Goal: Find specific page/section: Find specific page/section

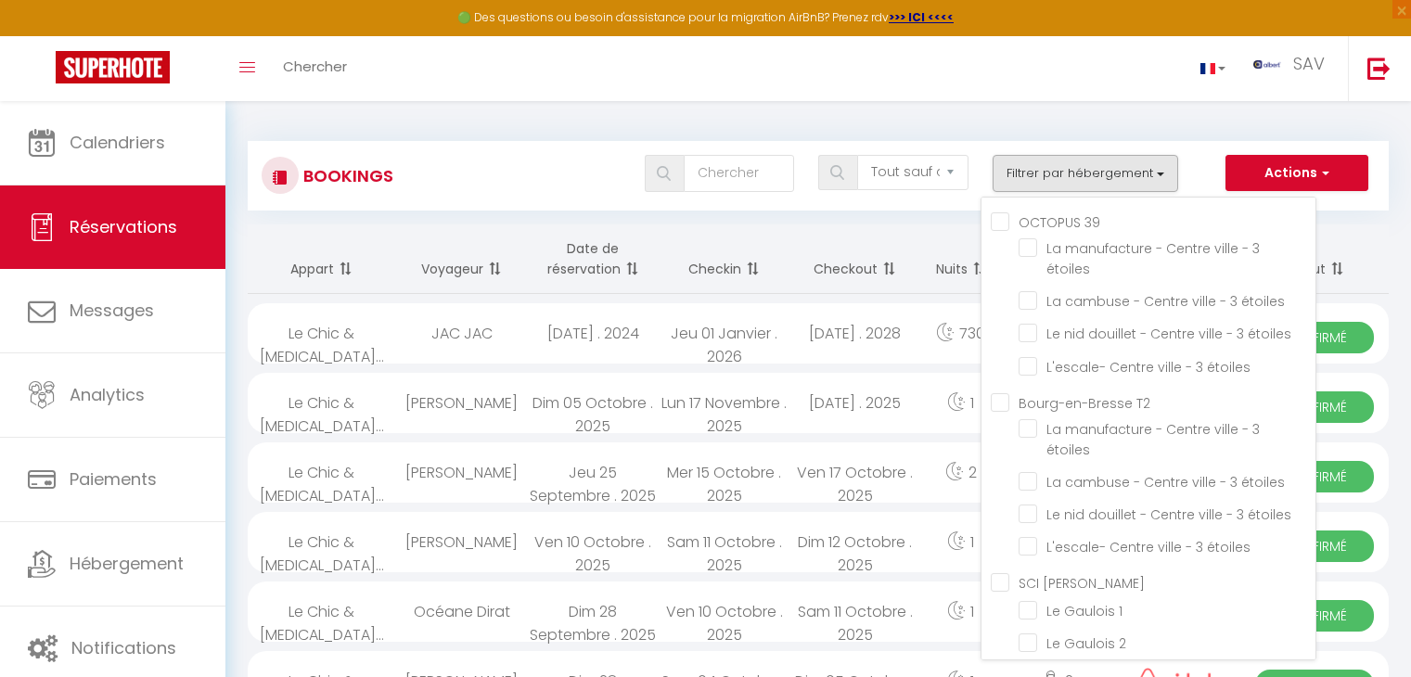
select select "not_cancelled"
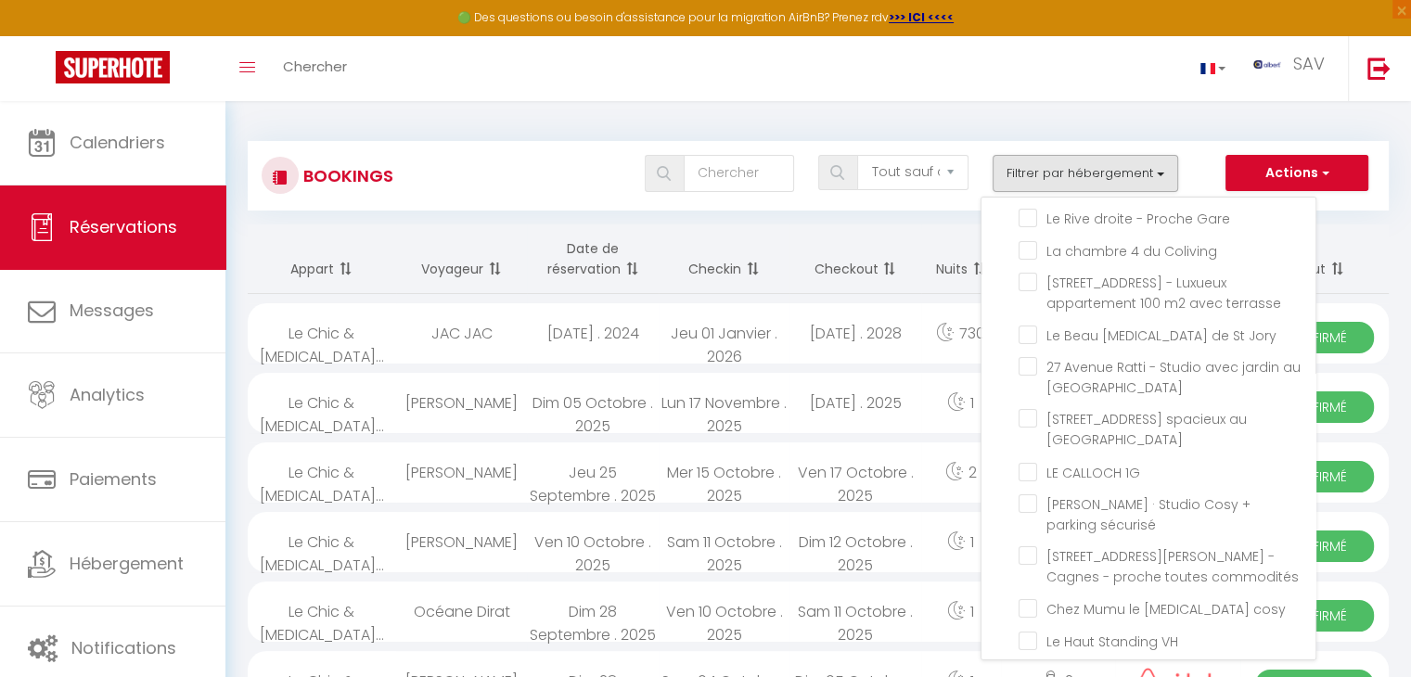
scroll to position [1880, 0]
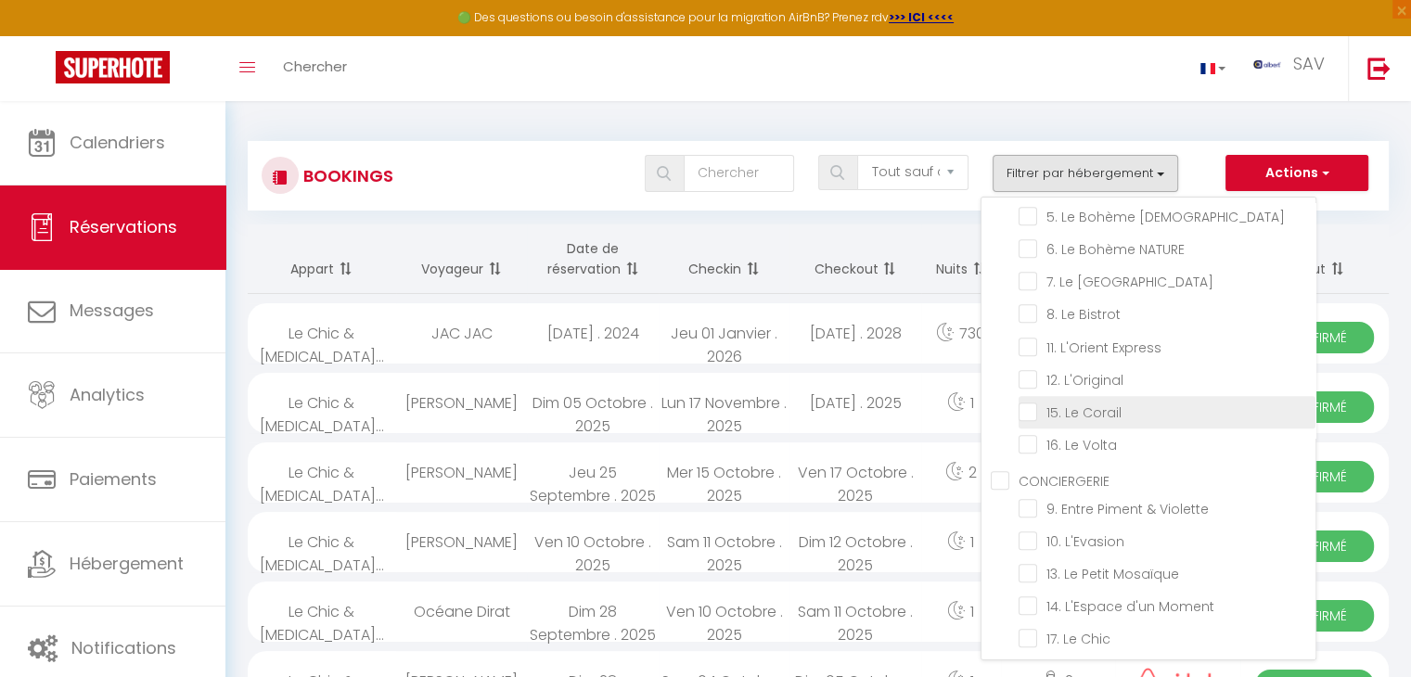
click at [1027, 428] on li "15. Le Corail" at bounding box center [1166, 412] width 297 height 32
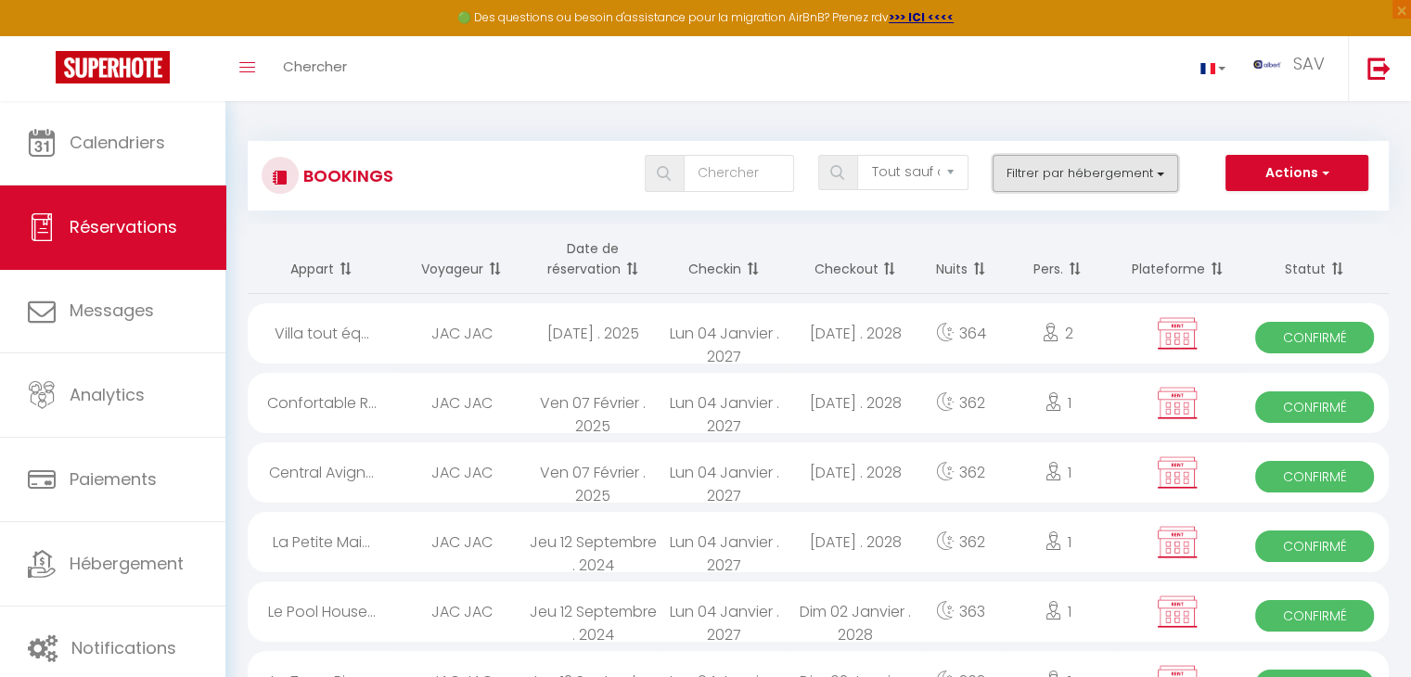
click at [1162, 181] on button "Filtrer par hébergement" at bounding box center [1084, 173] width 185 height 37
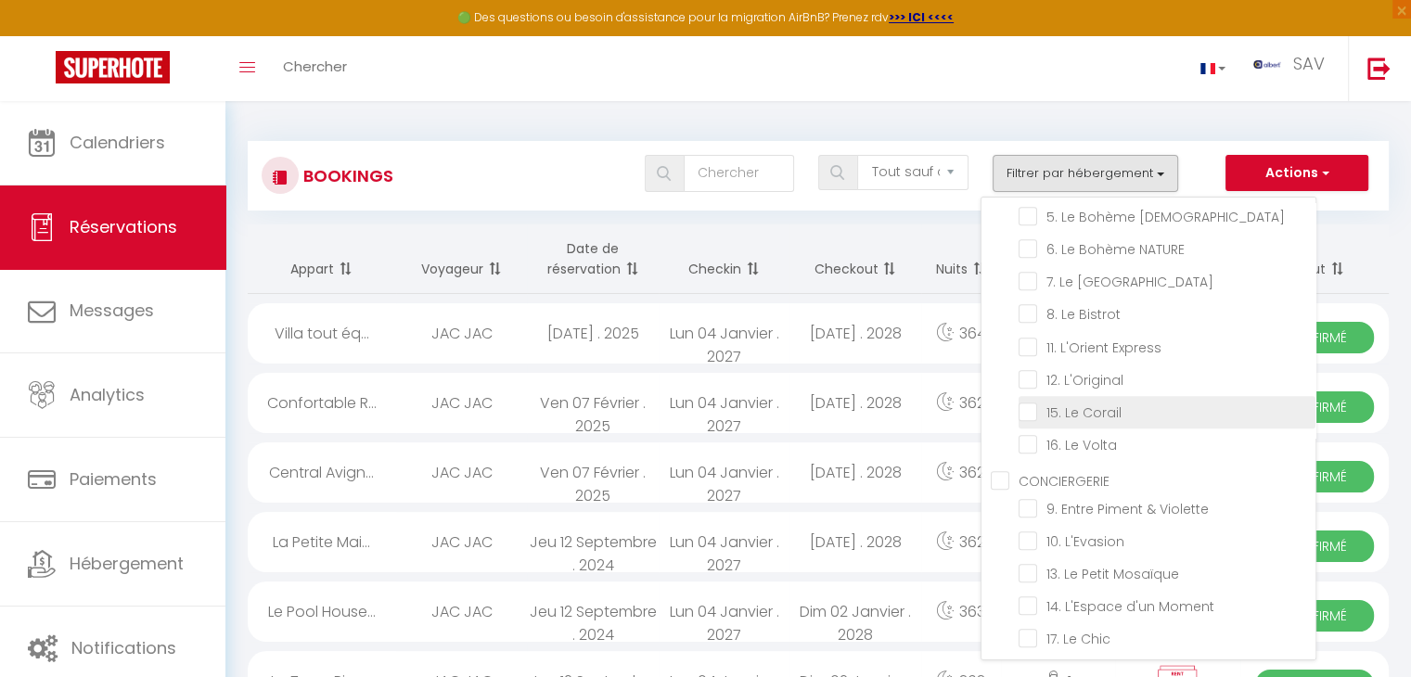
click at [1022, 420] on input "15. Le Corail" at bounding box center [1166, 411] width 297 height 19
checkbox input "true"
checkbox input "false"
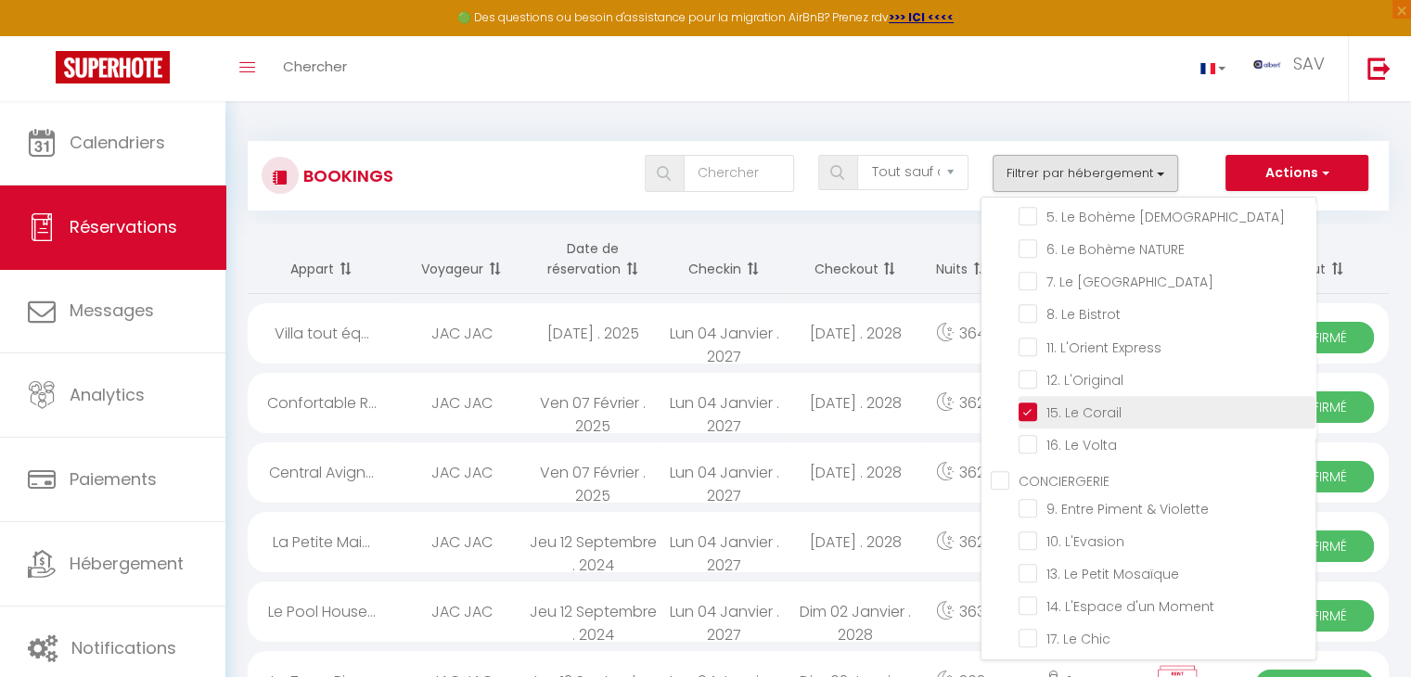
checkbox input "false"
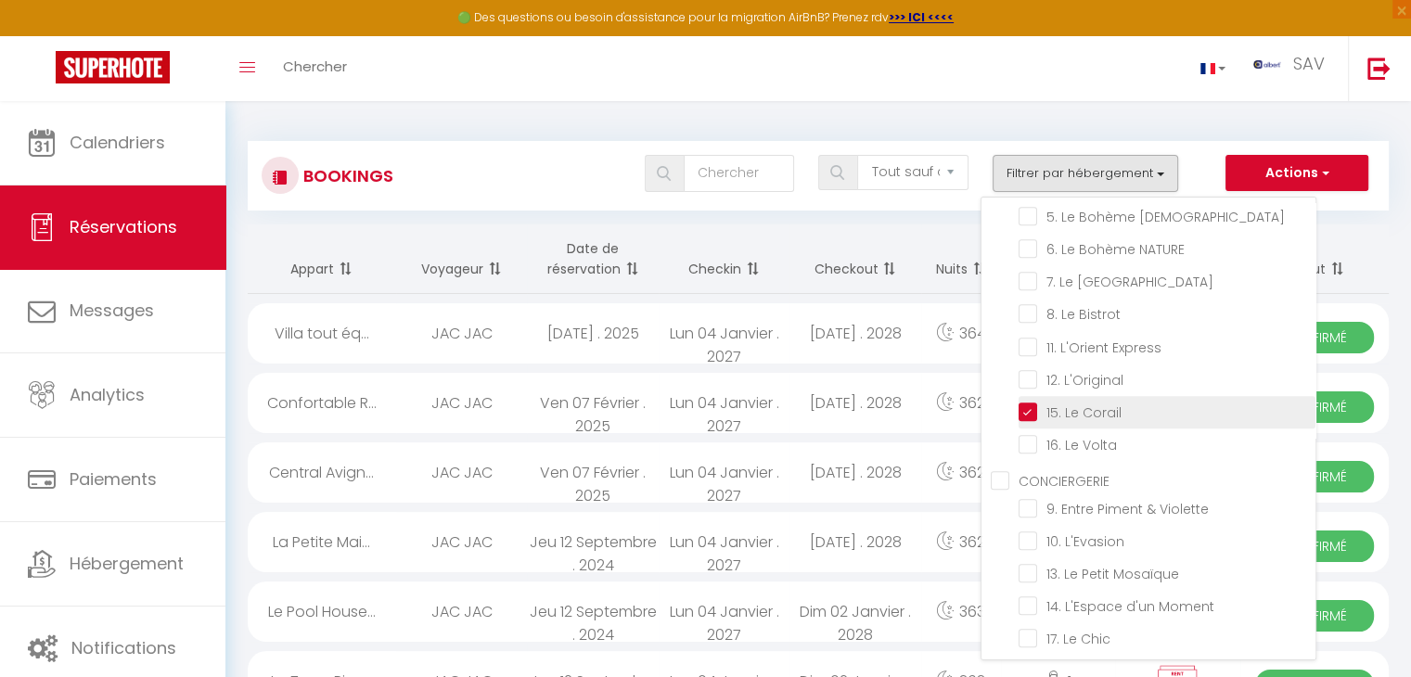
checkbox input "false"
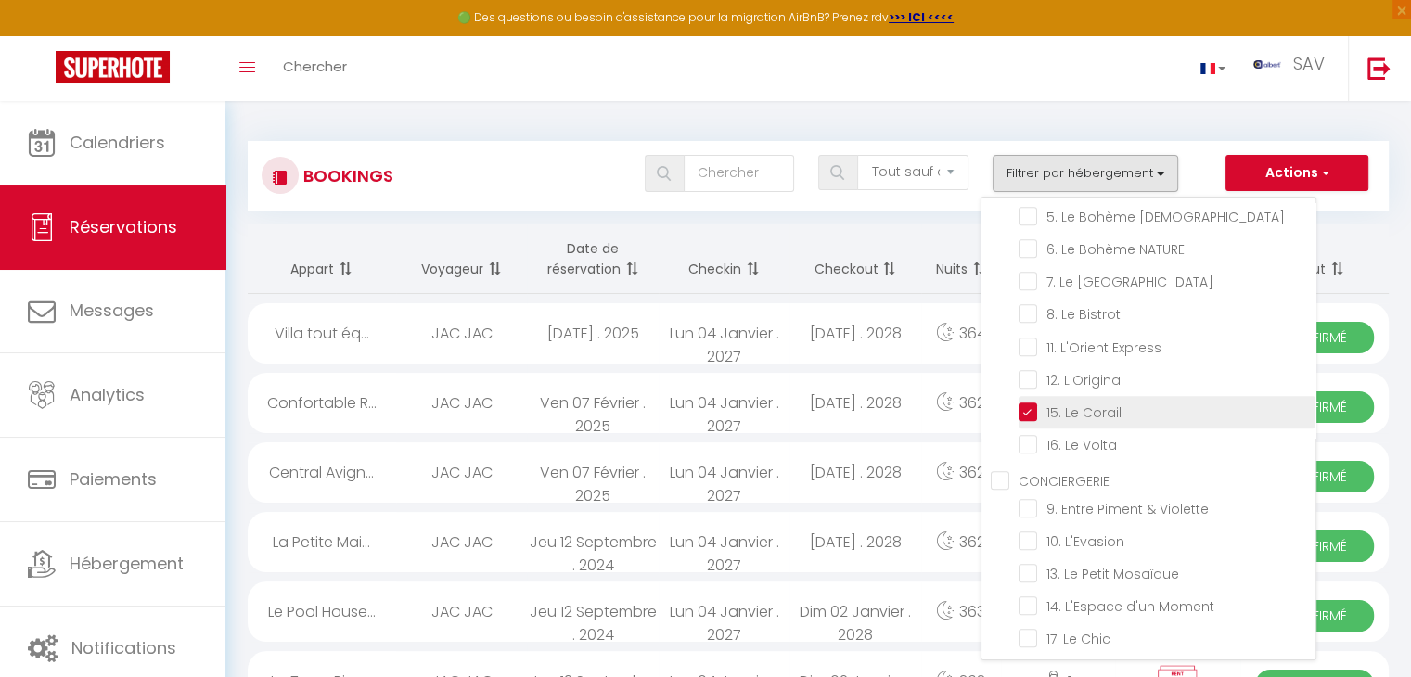
checkbox input "false"
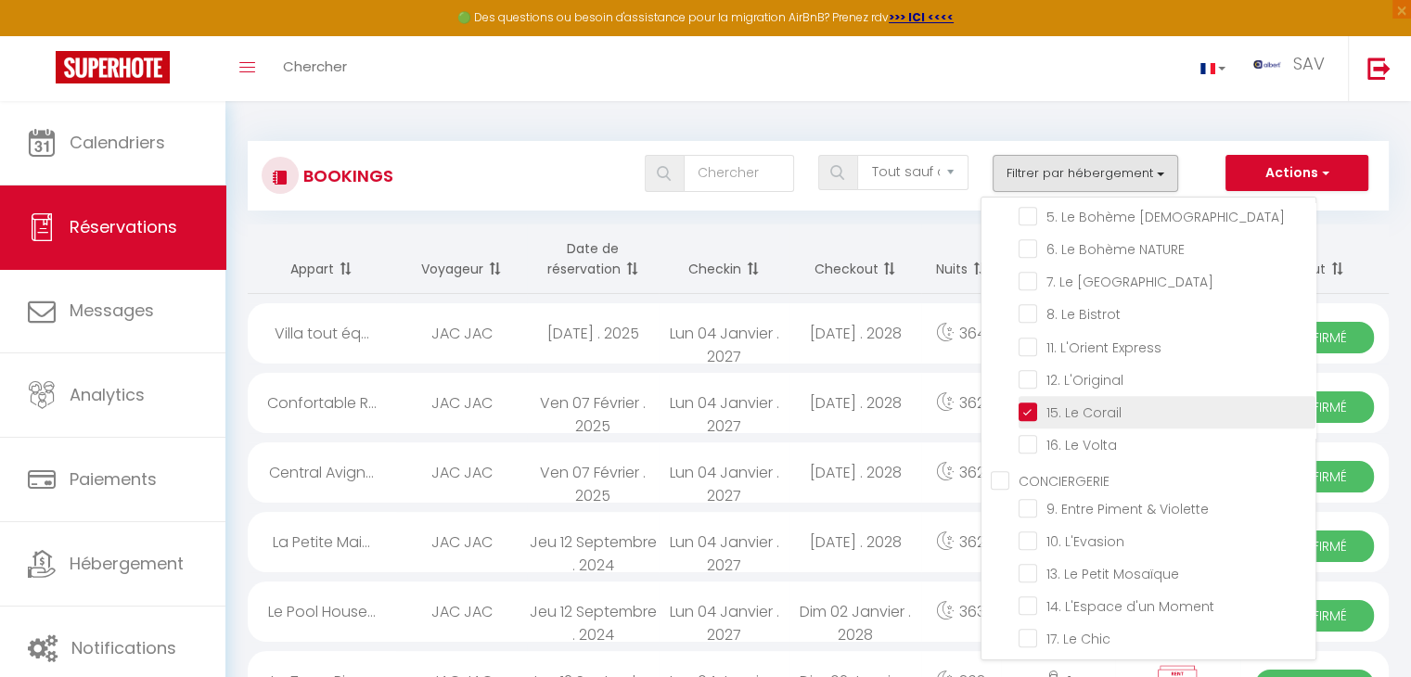
checkbox input "false"
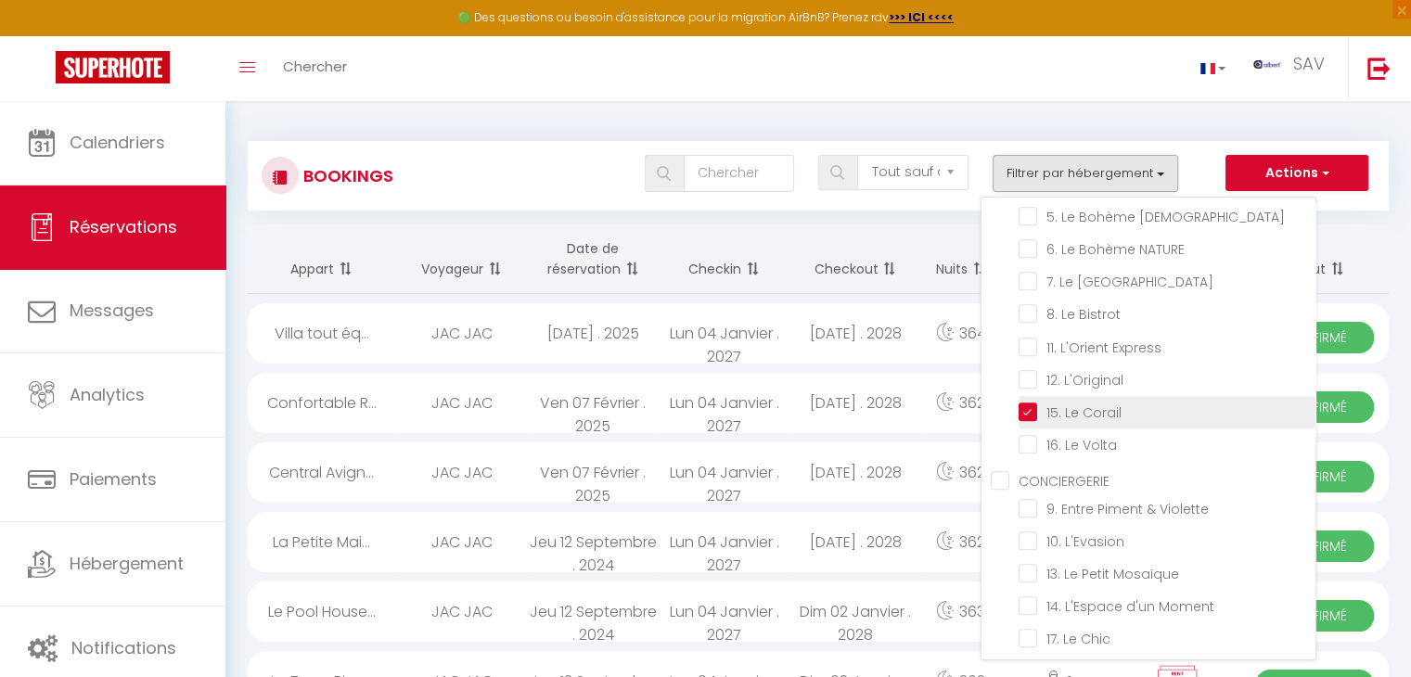
checkbox input "false"
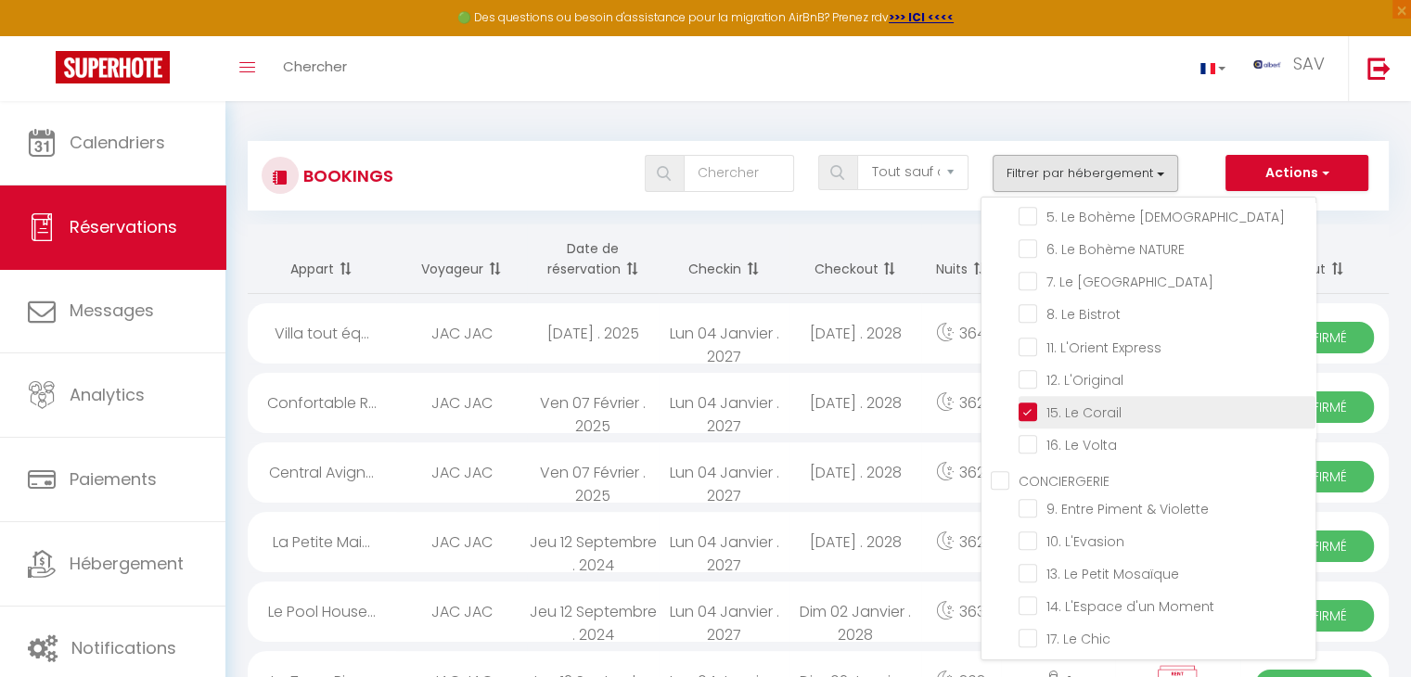
checkbox input "false"
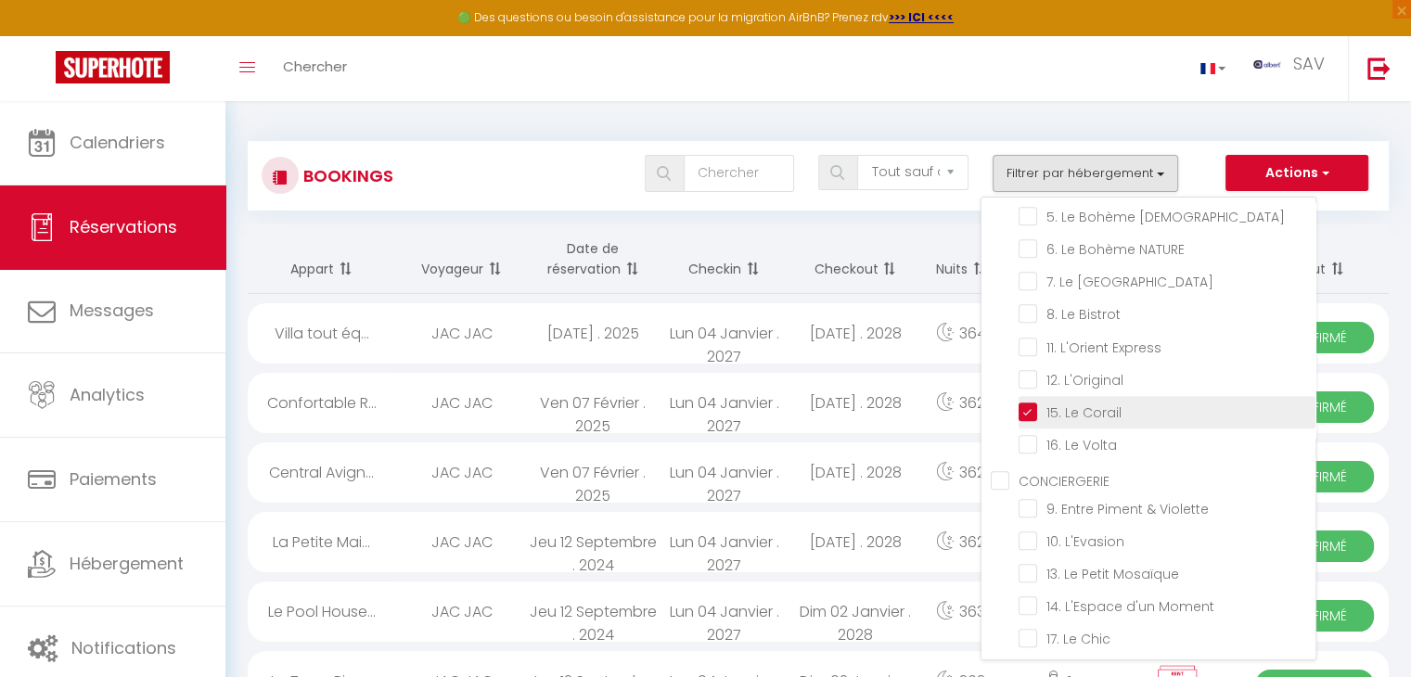
checkbox input "false"
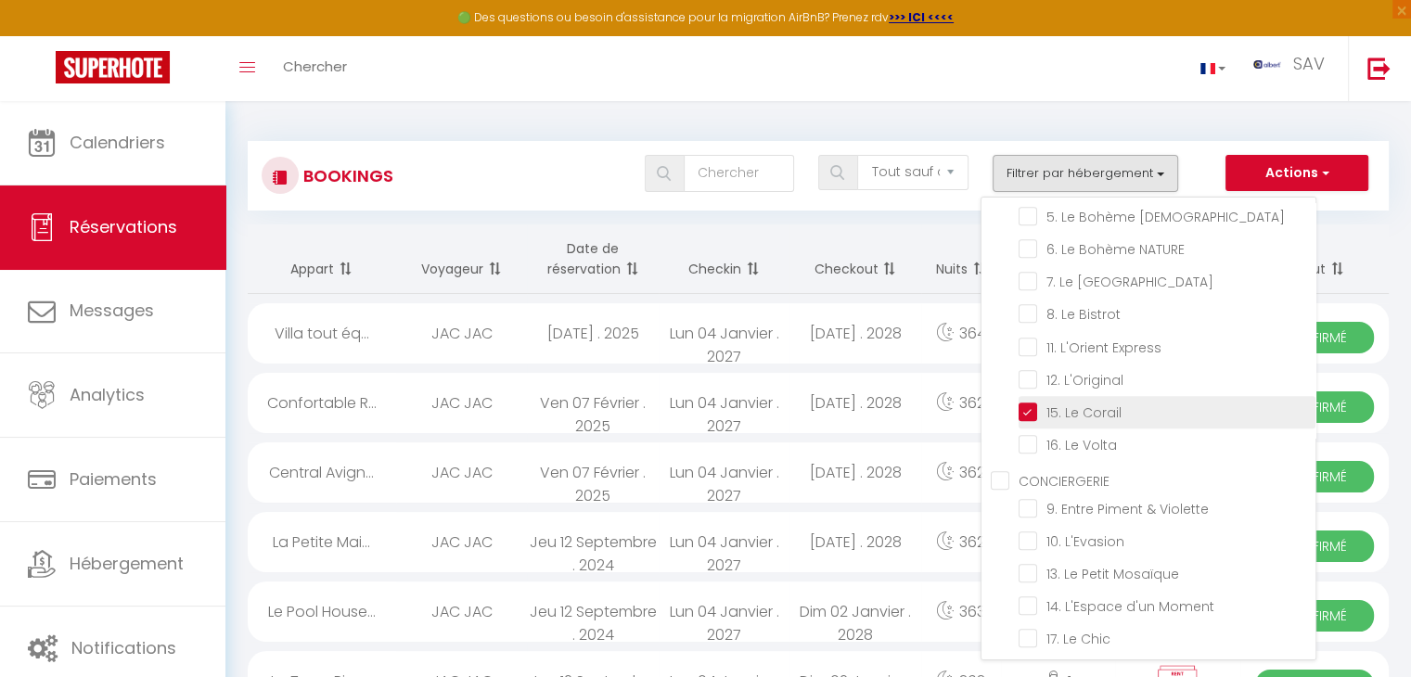
checkbox input "false"
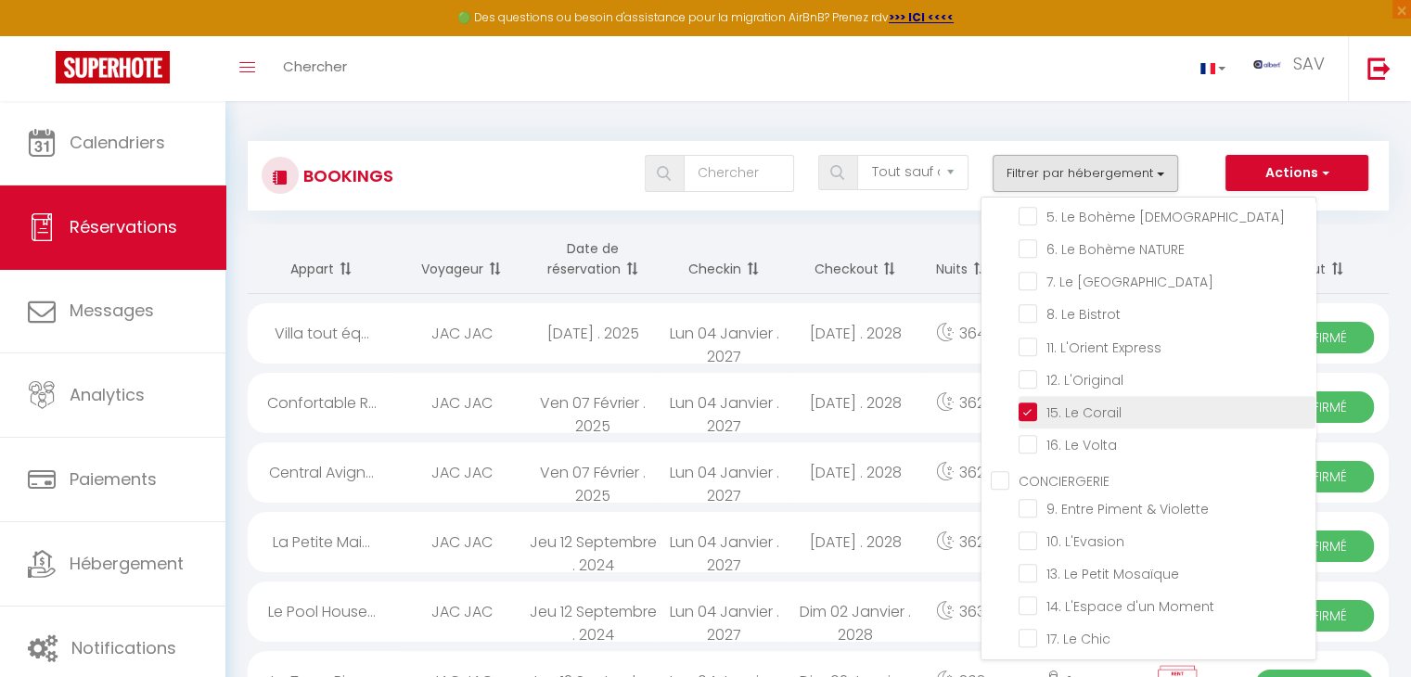
checkbox input "false"
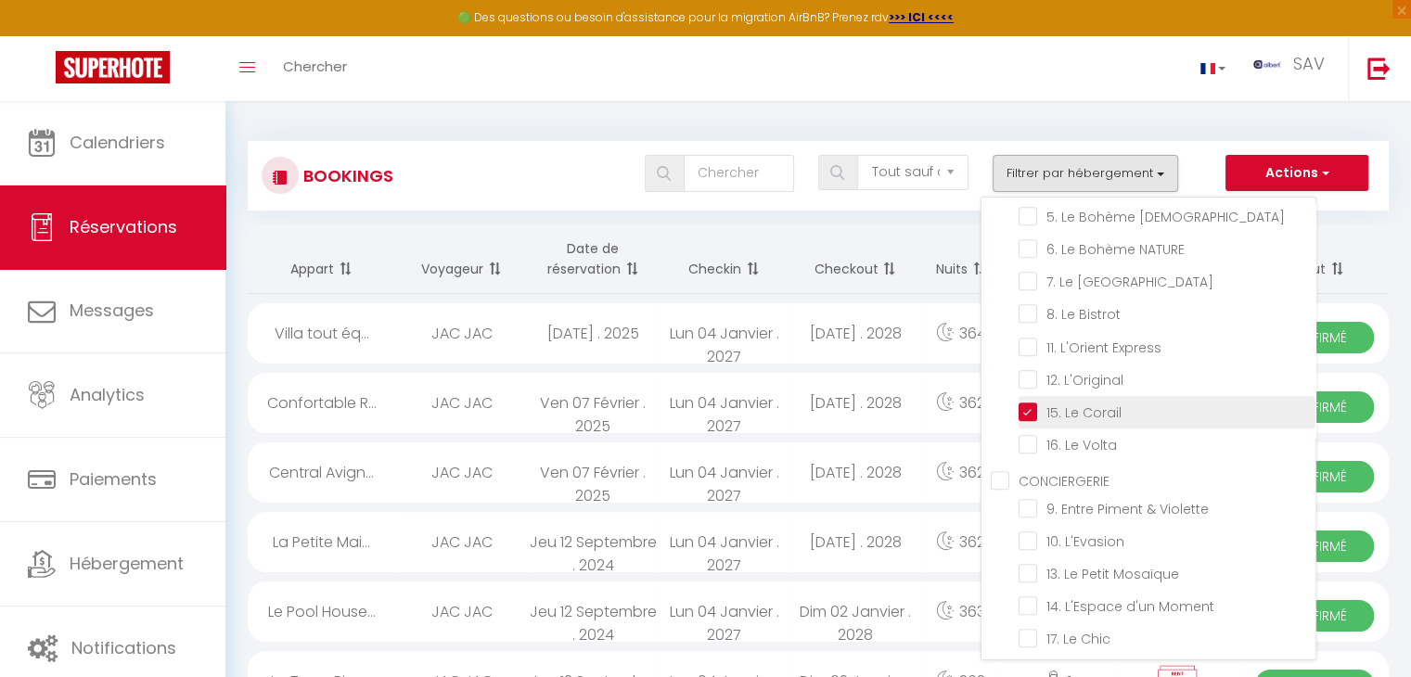
checkbox input "false"
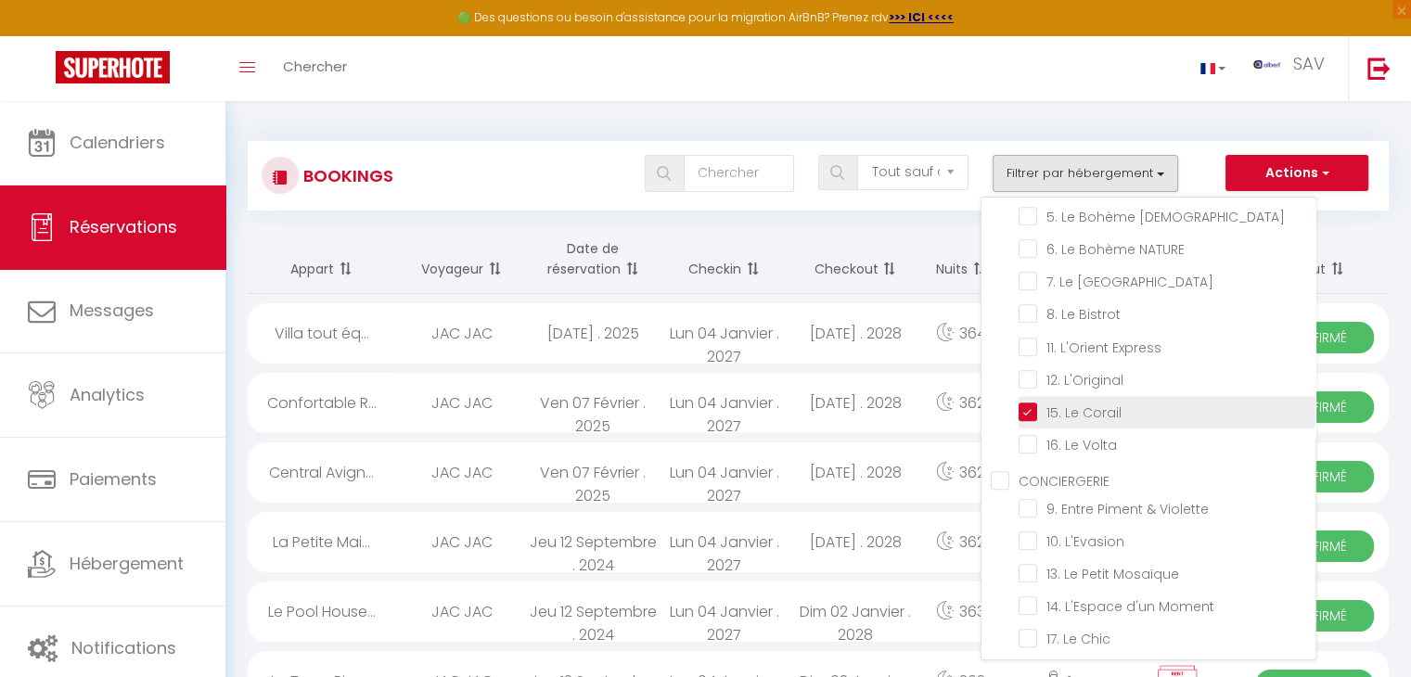
checkbox input "false"
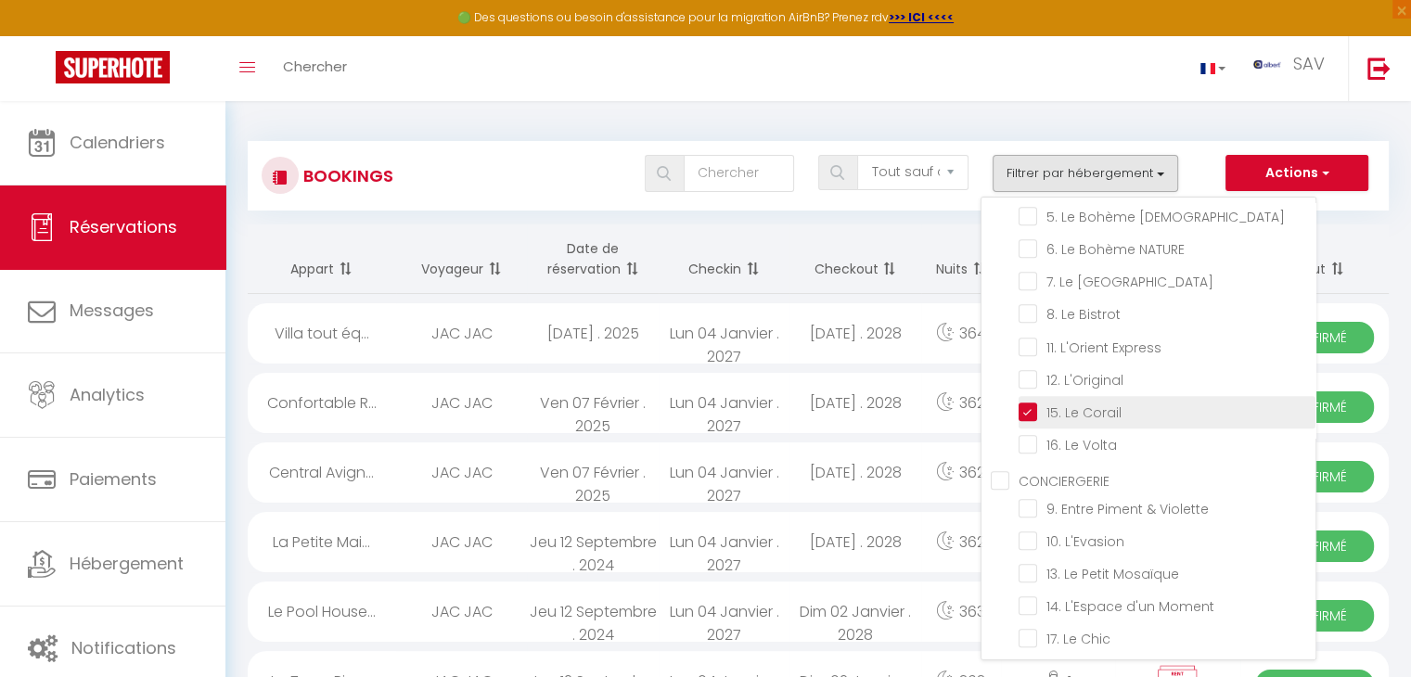
checkbox input "false"
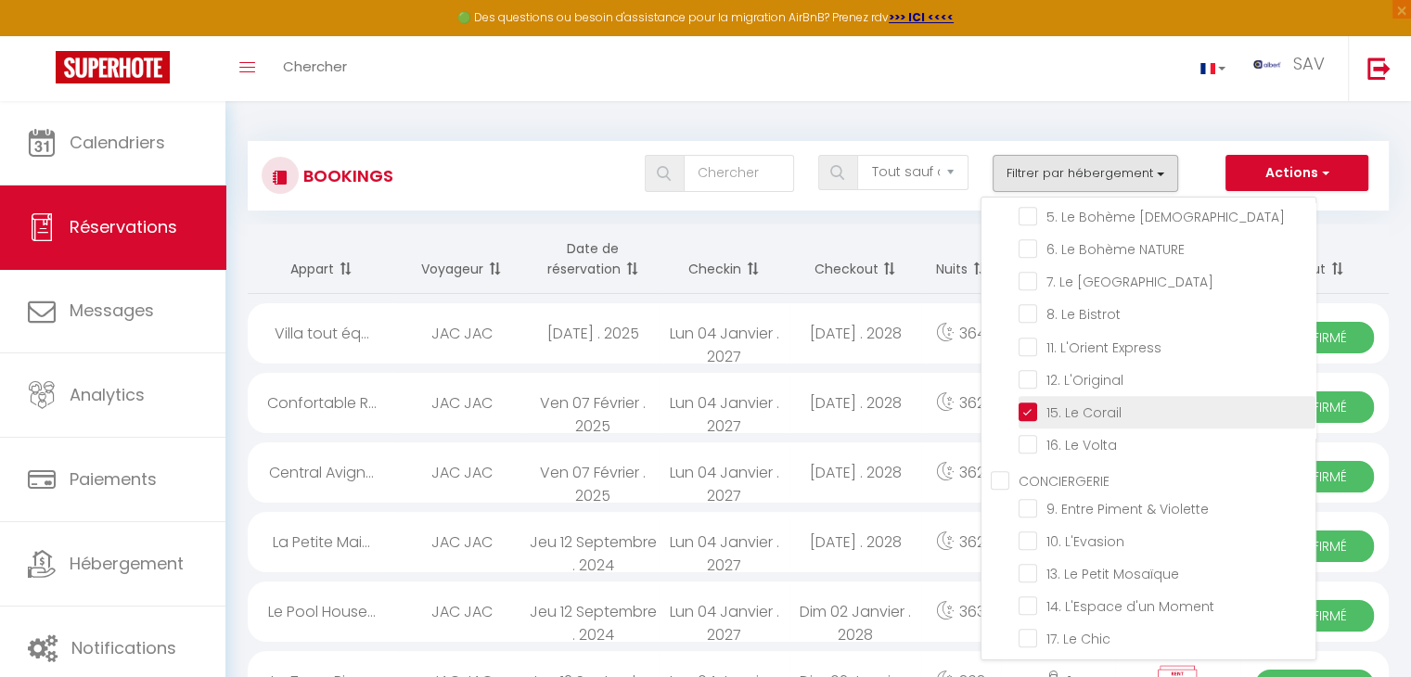
checkbox input "false"
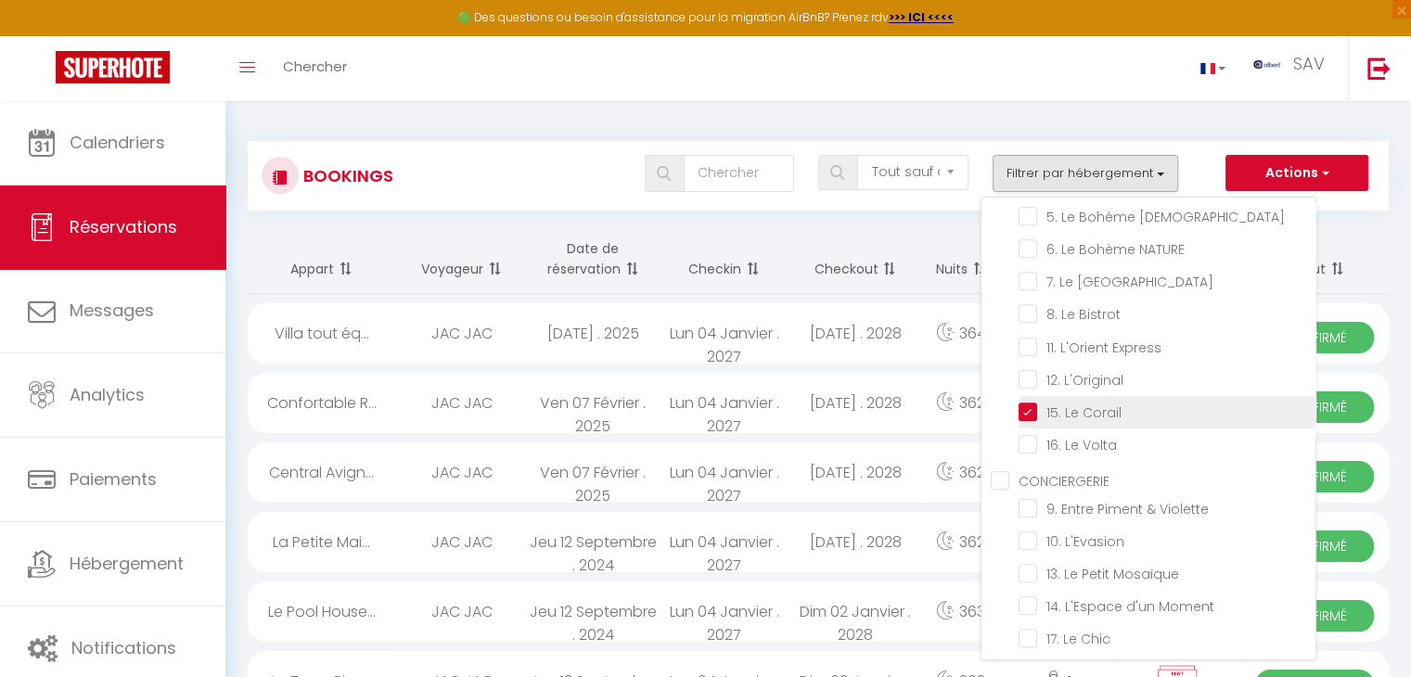
checkbox input "false"
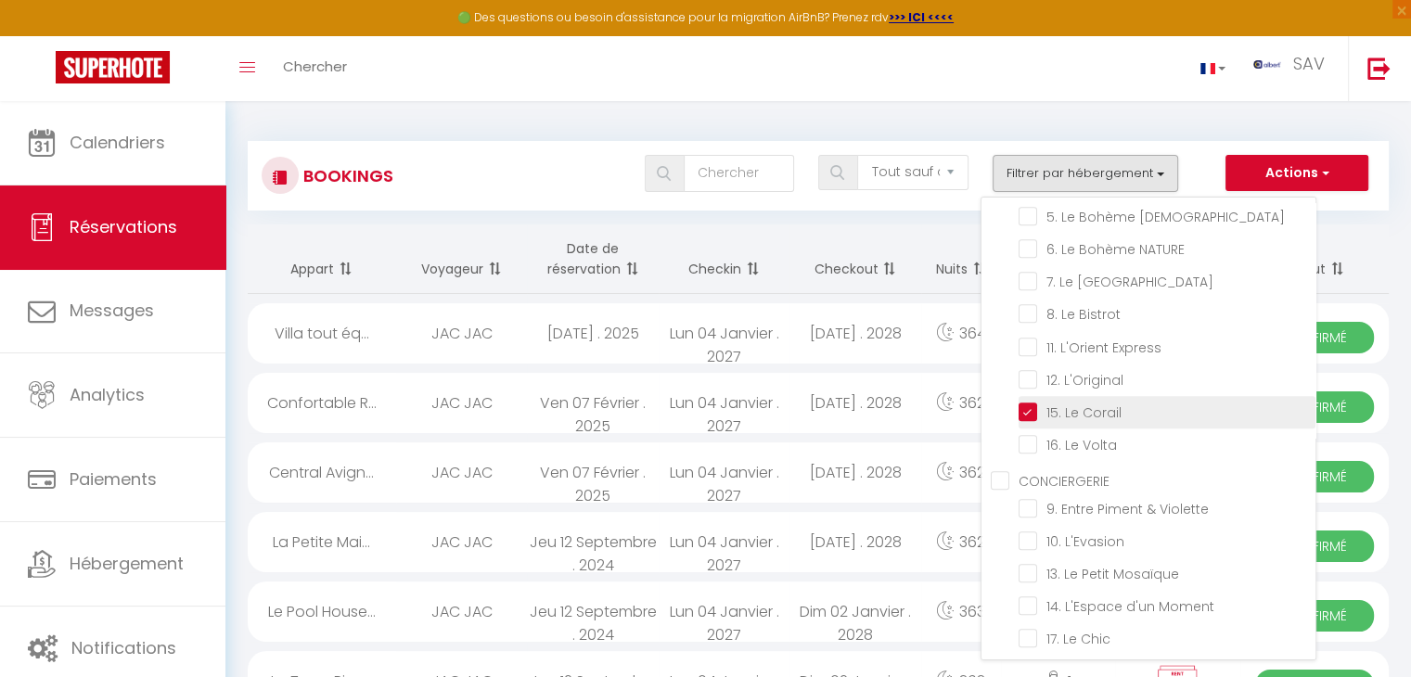
checkbox input "false"
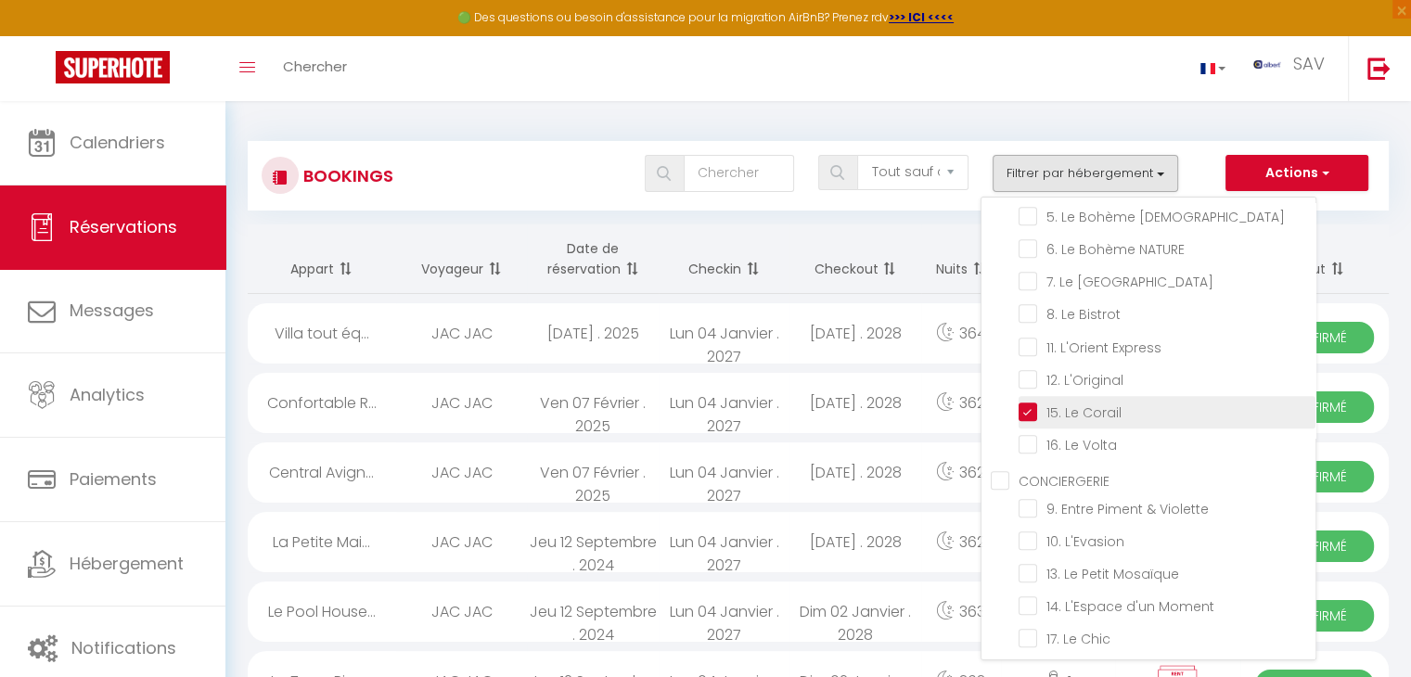
checkbox input "false"
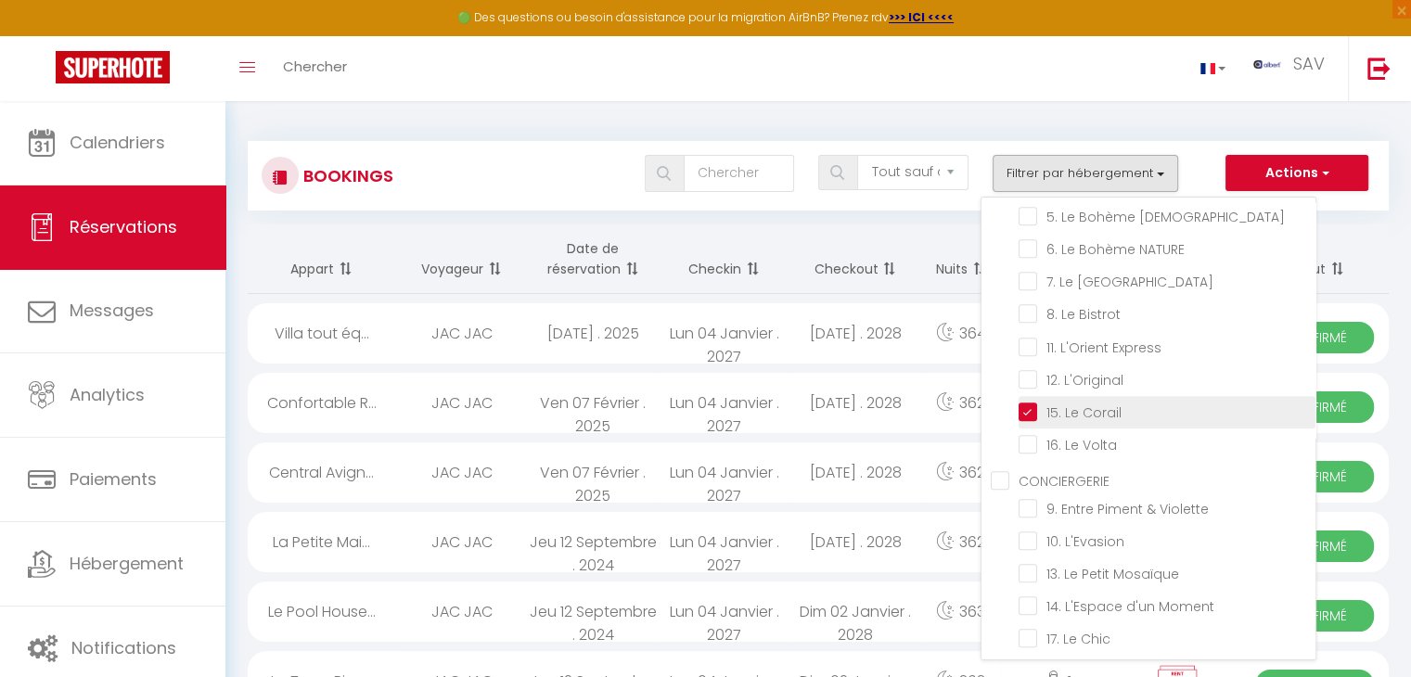
checkbox input "false"
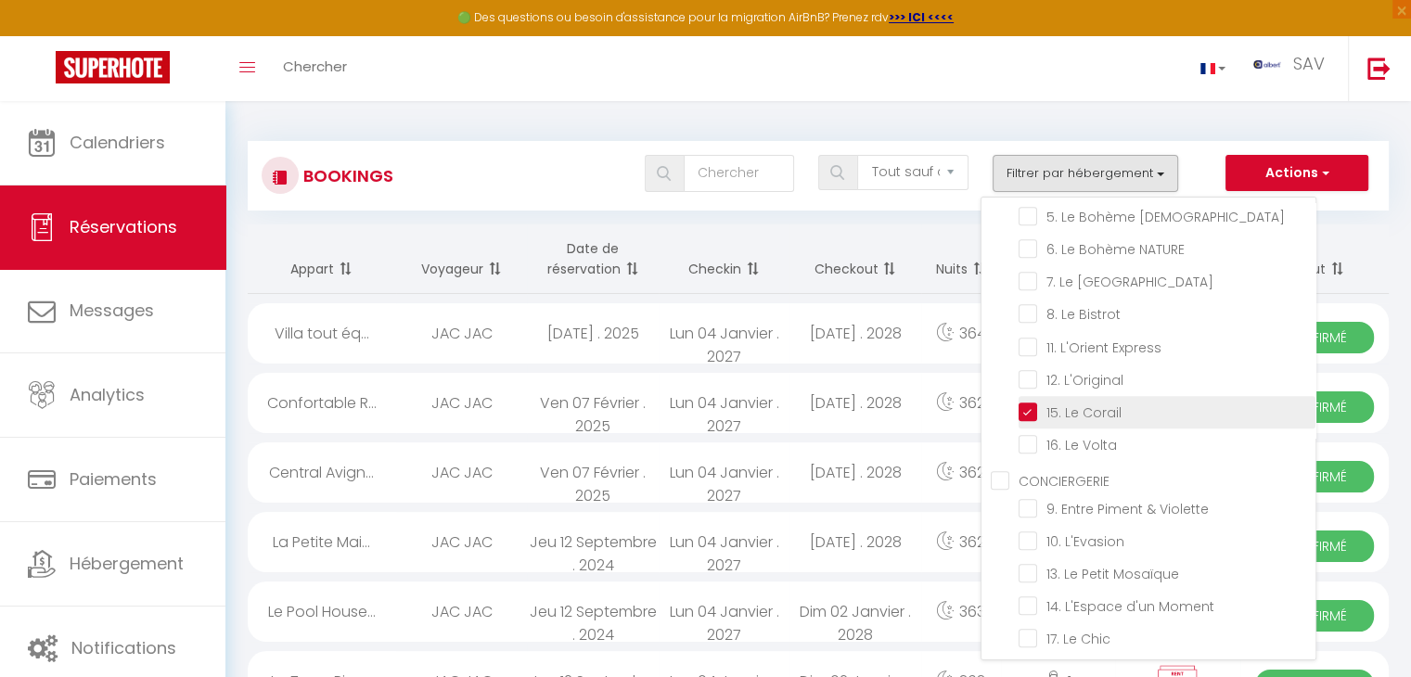
checkbox input "false"
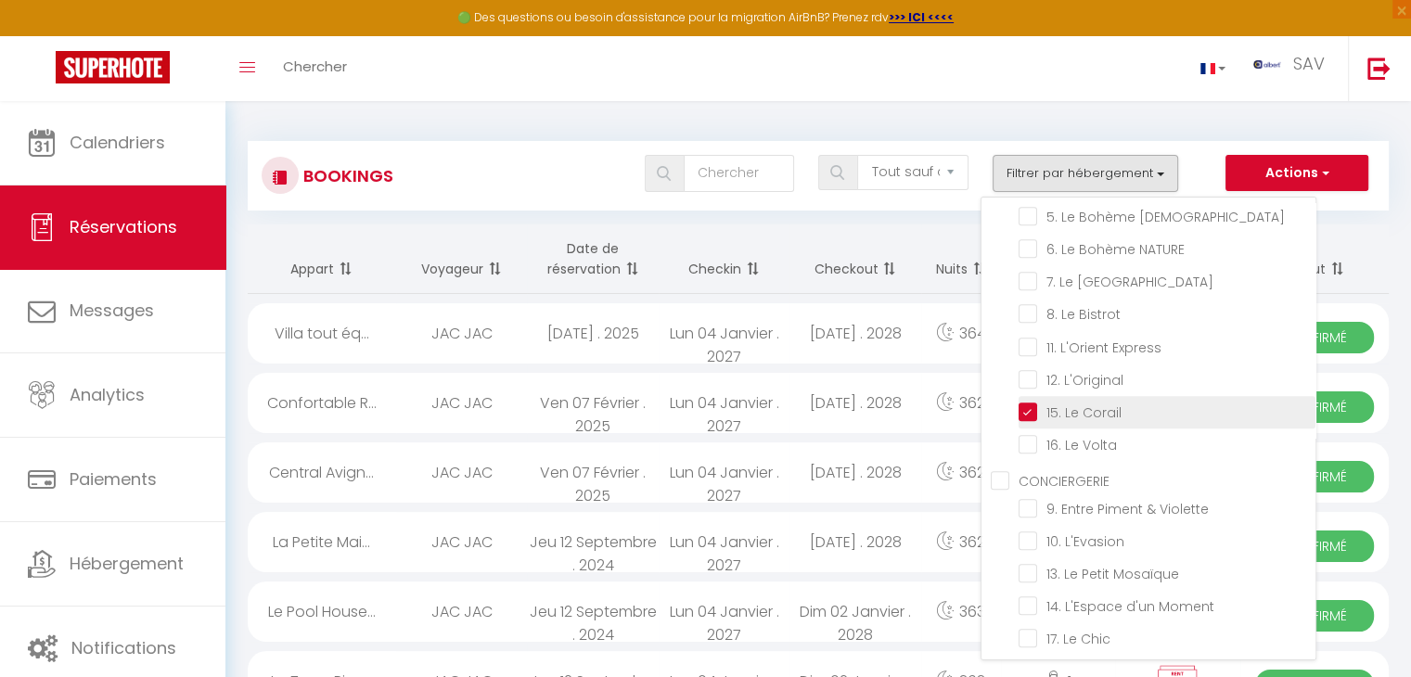
checkbox input "false"
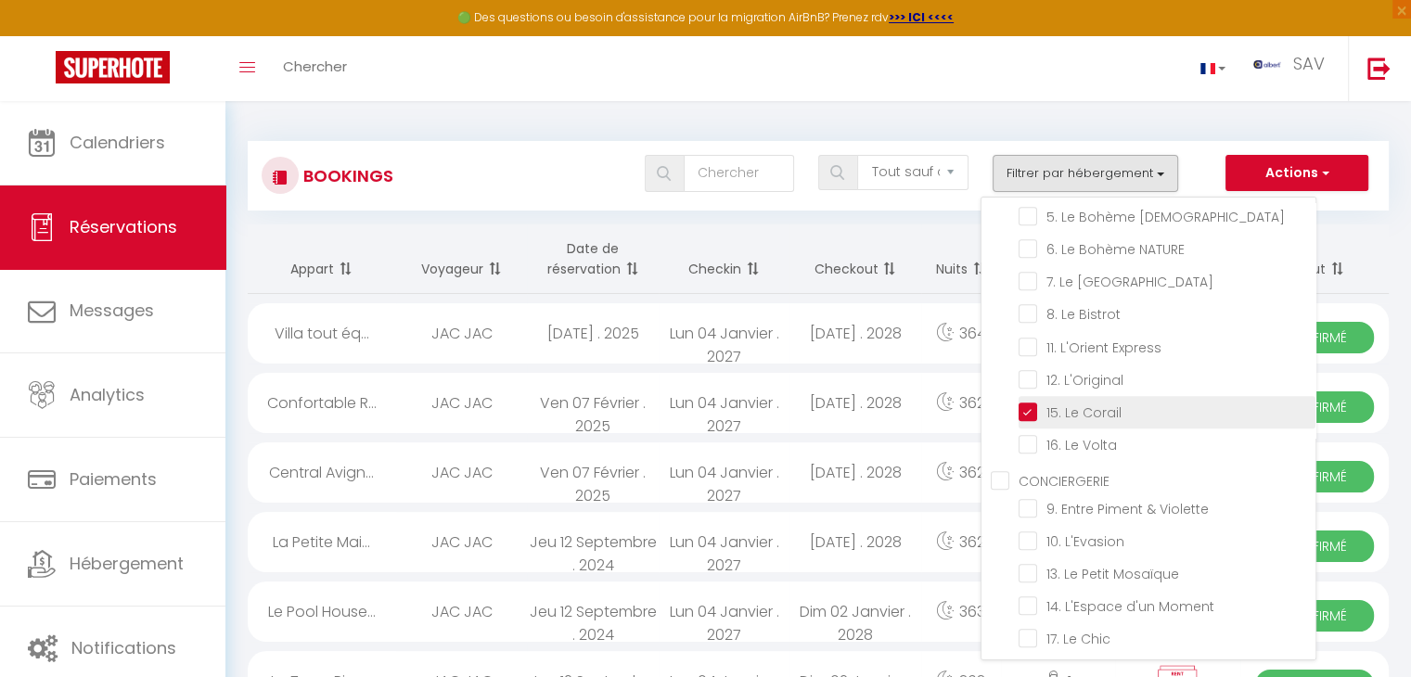
checkbox input "false"
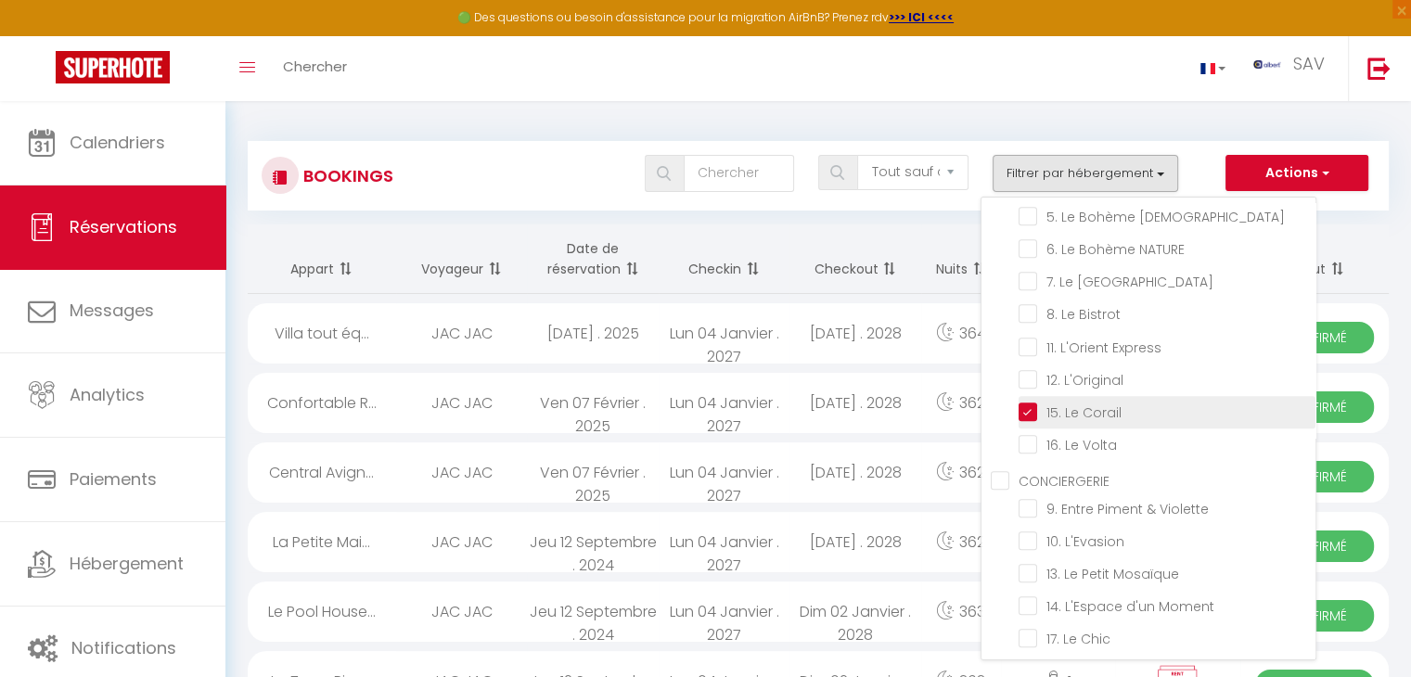
checkbox input "false"
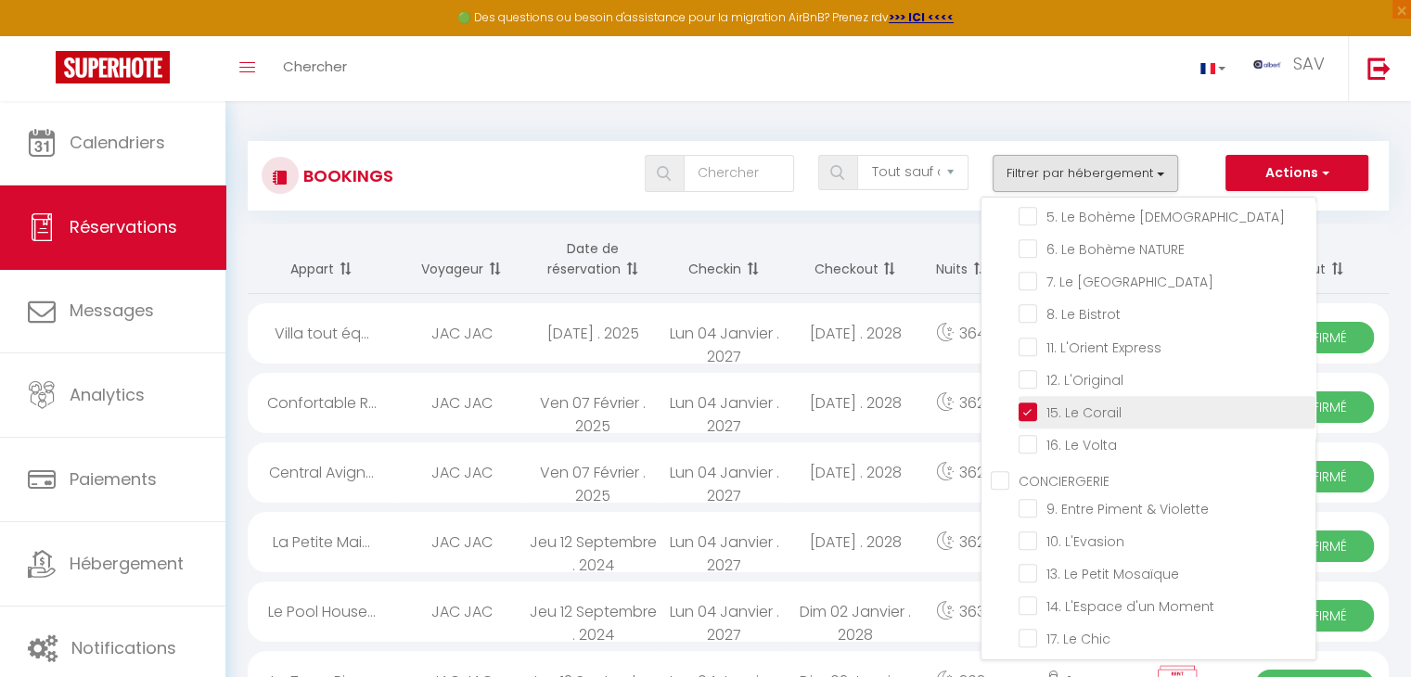
checkbox input "false"
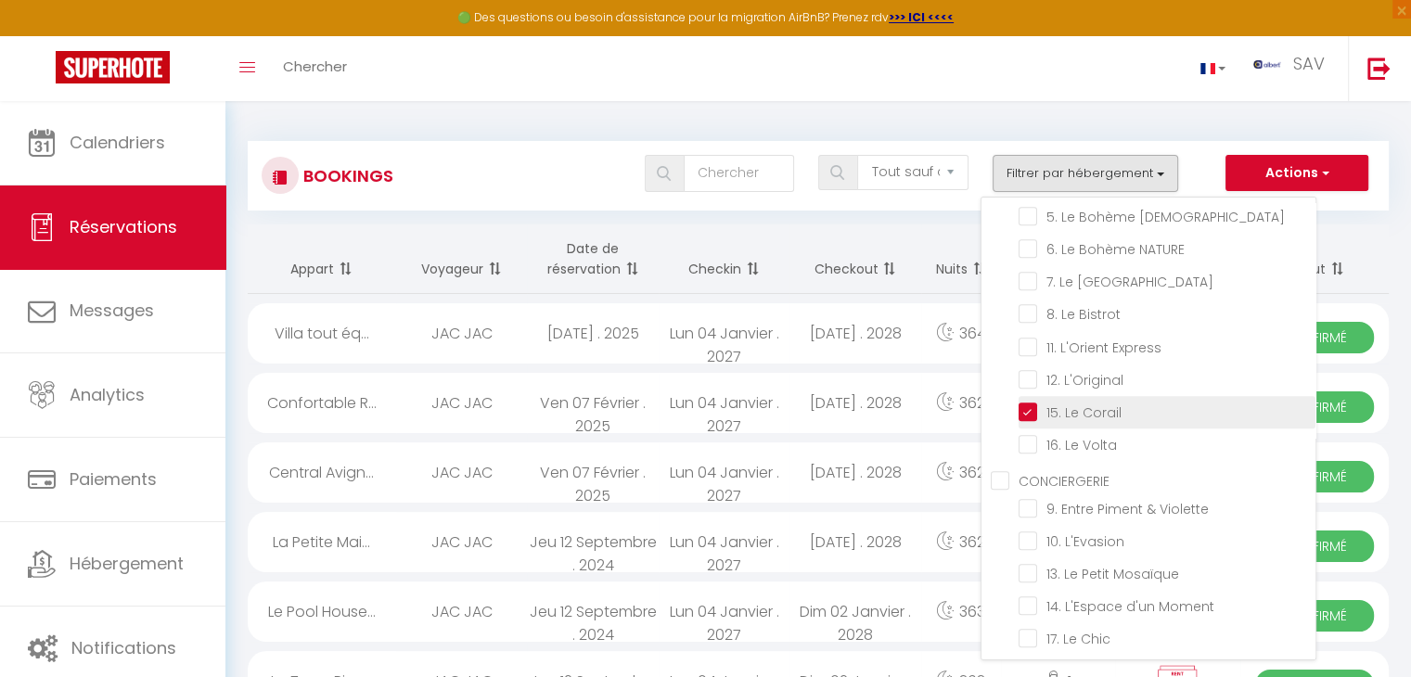
checkbox input "false"
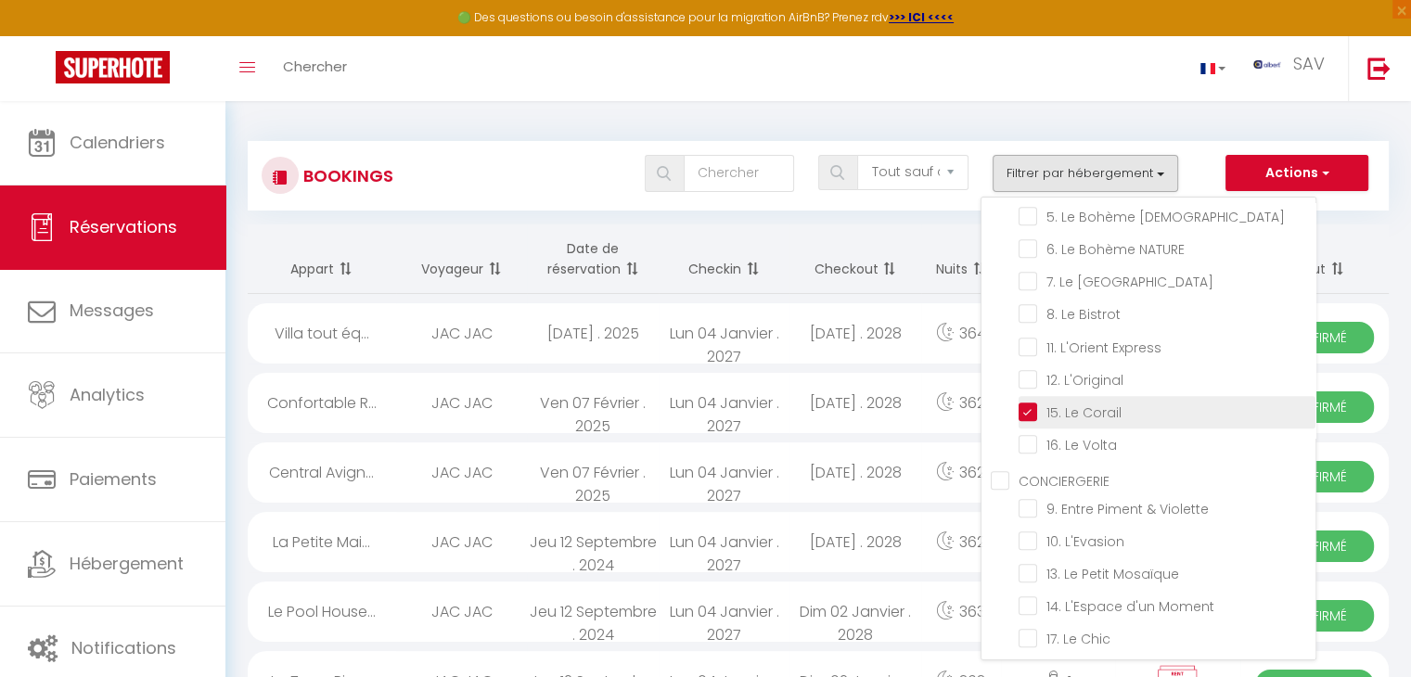
checkbox input "false"
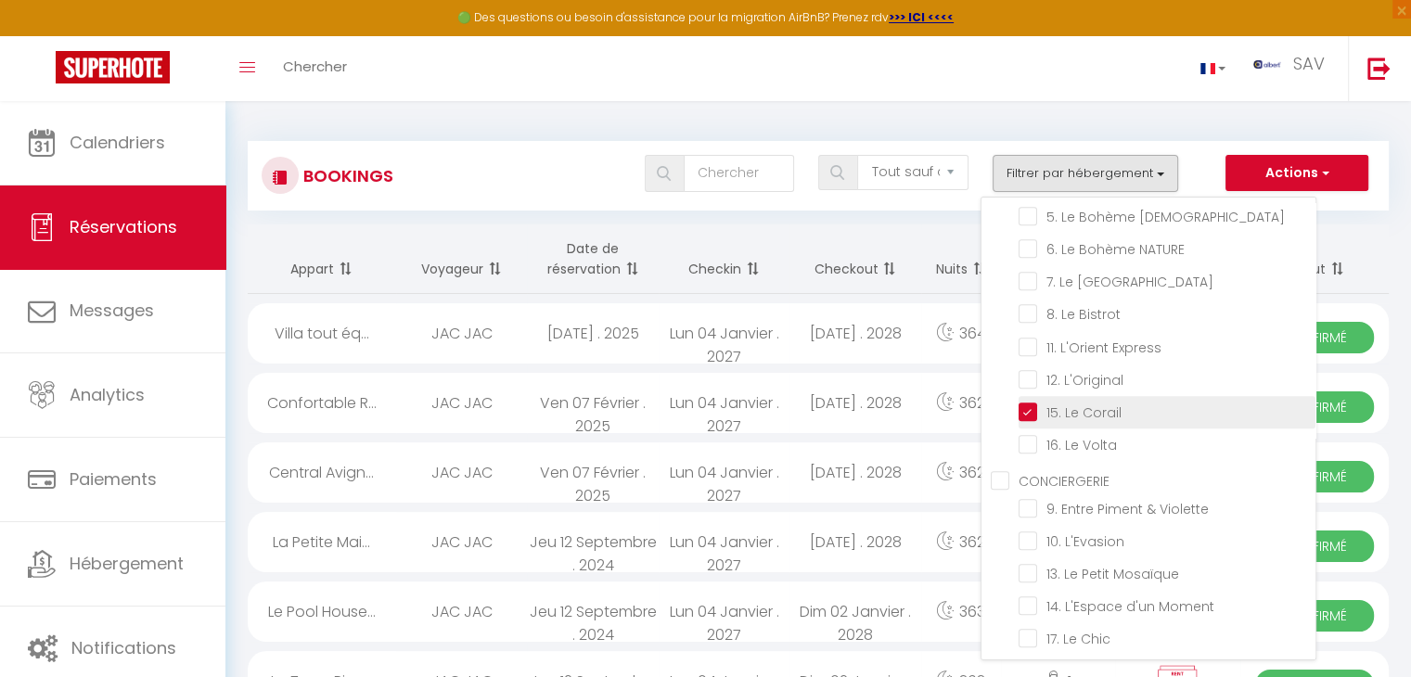
checkbox input "false"
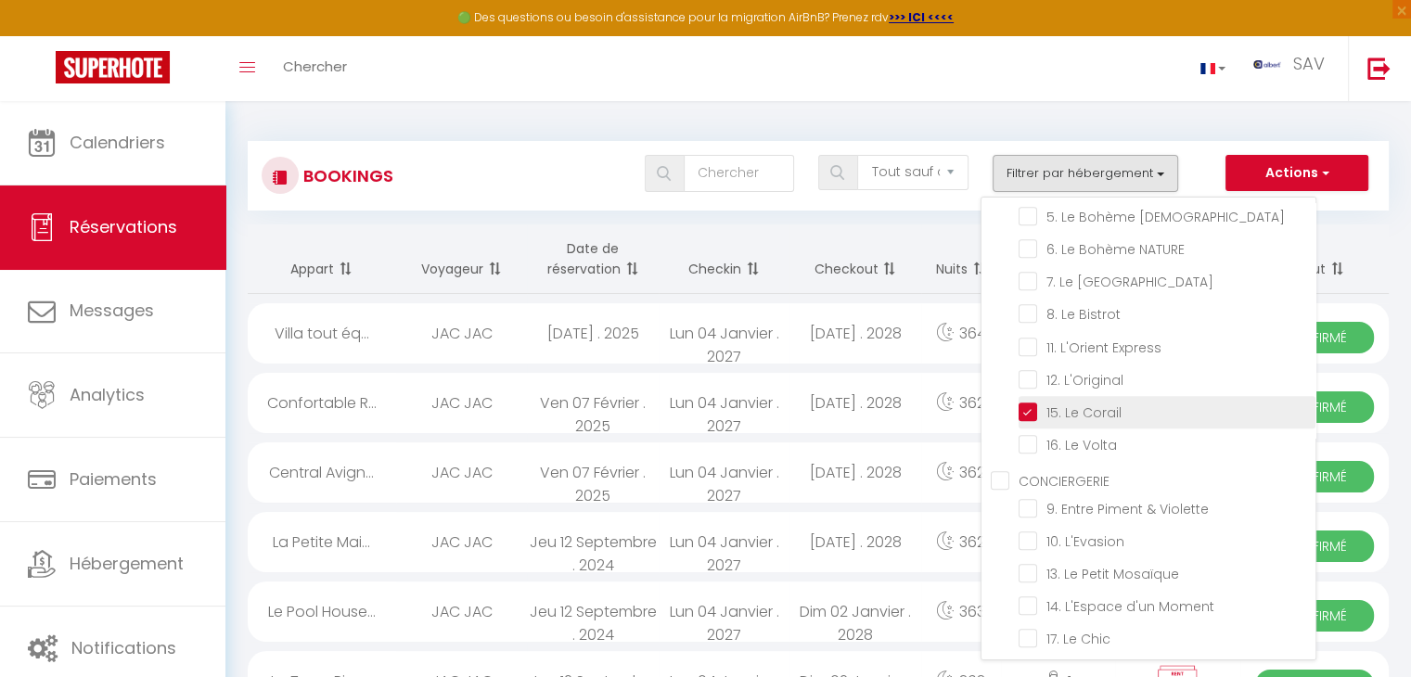
checkbox input "false"
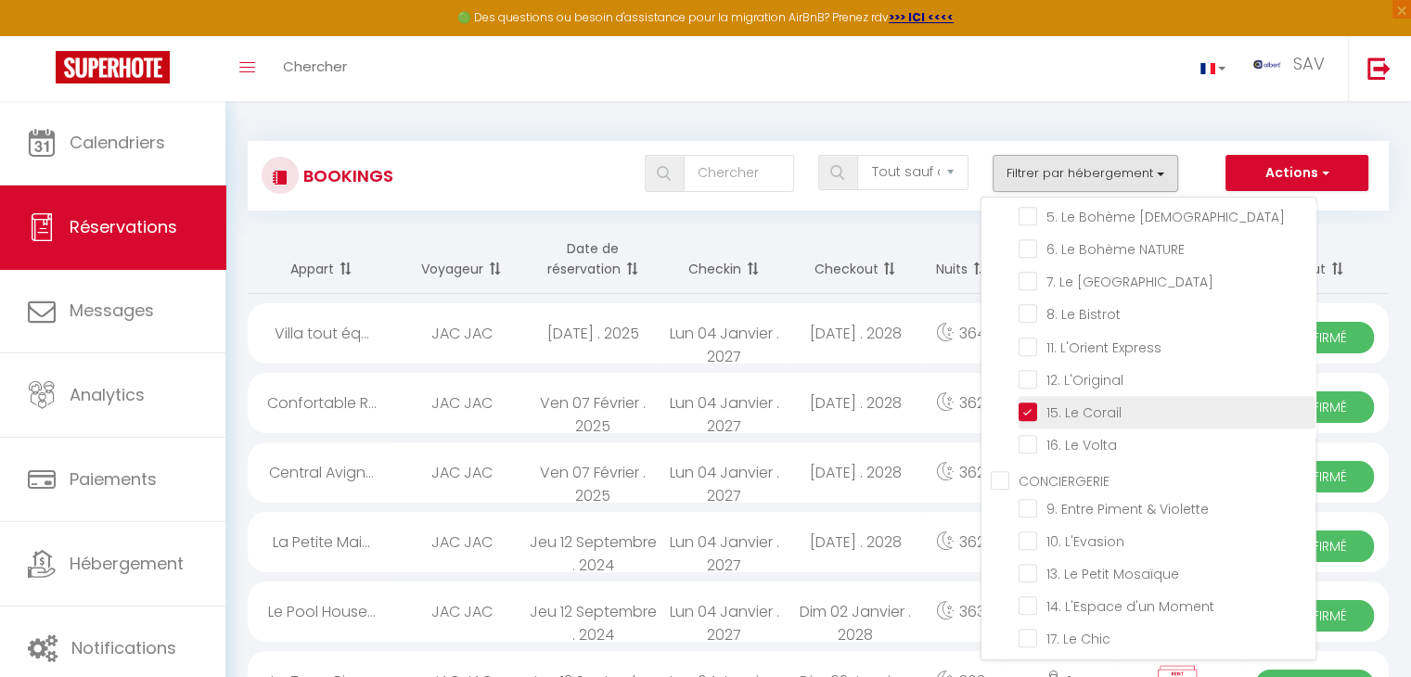
checkbox input "false"
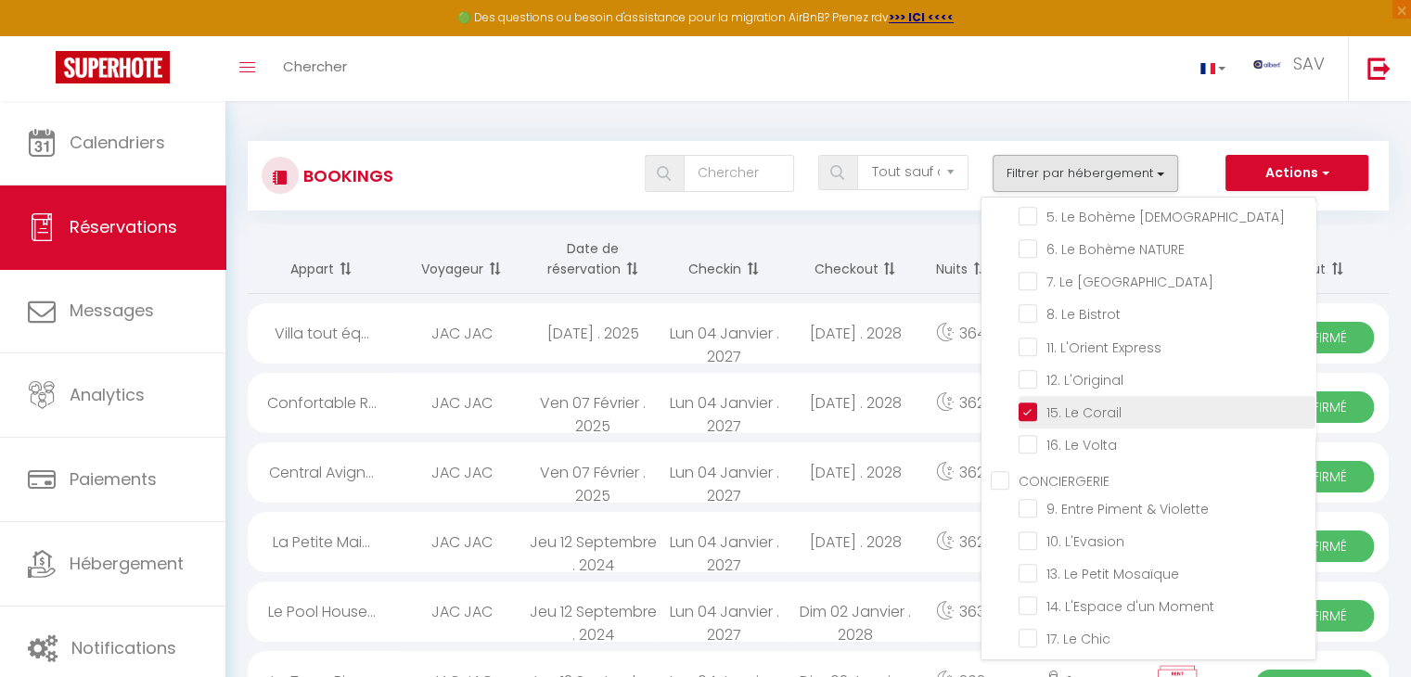
checkbox input "false"
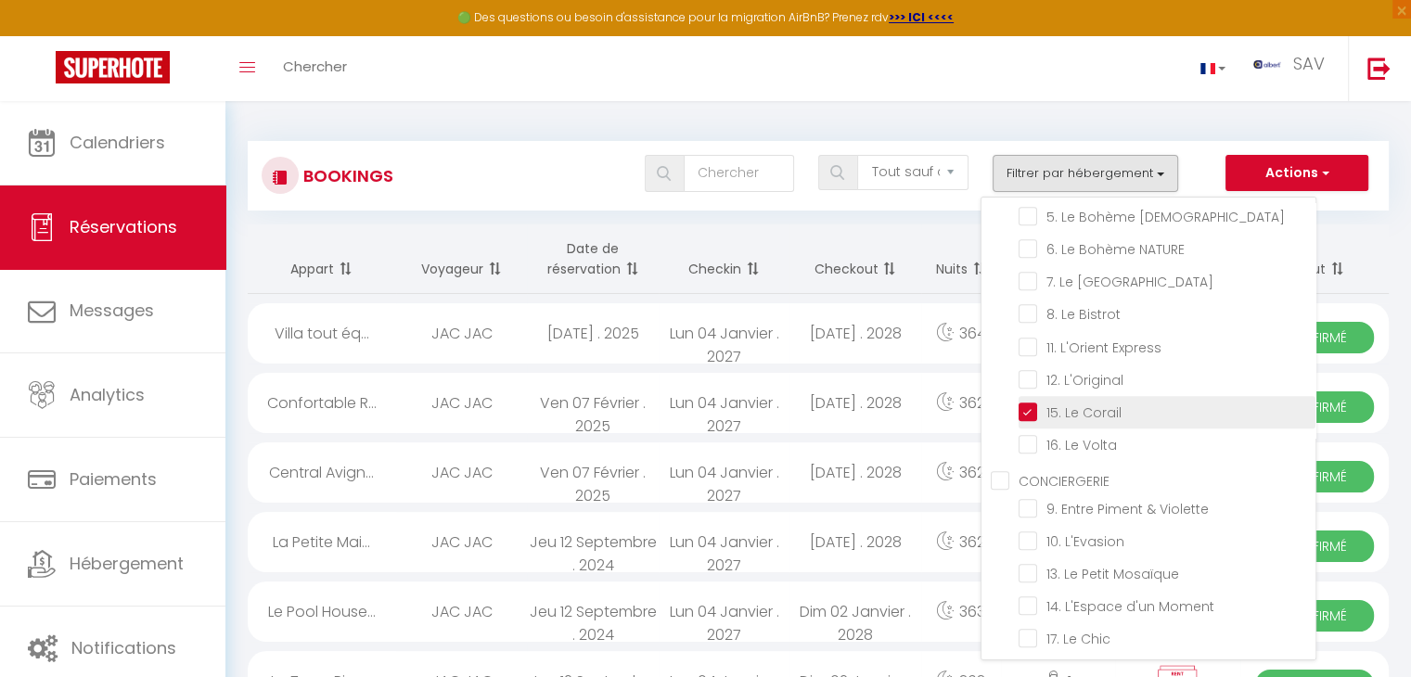
checkbox input "false"
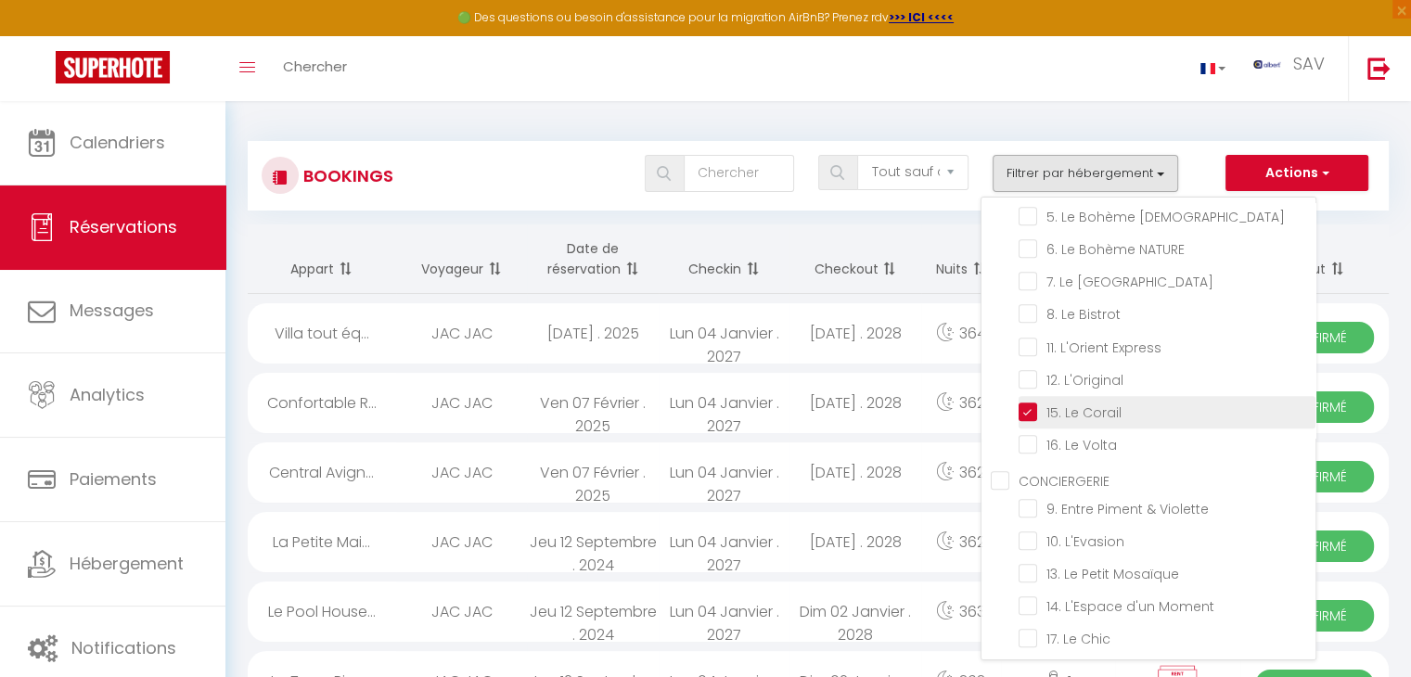
checkbox input "false"
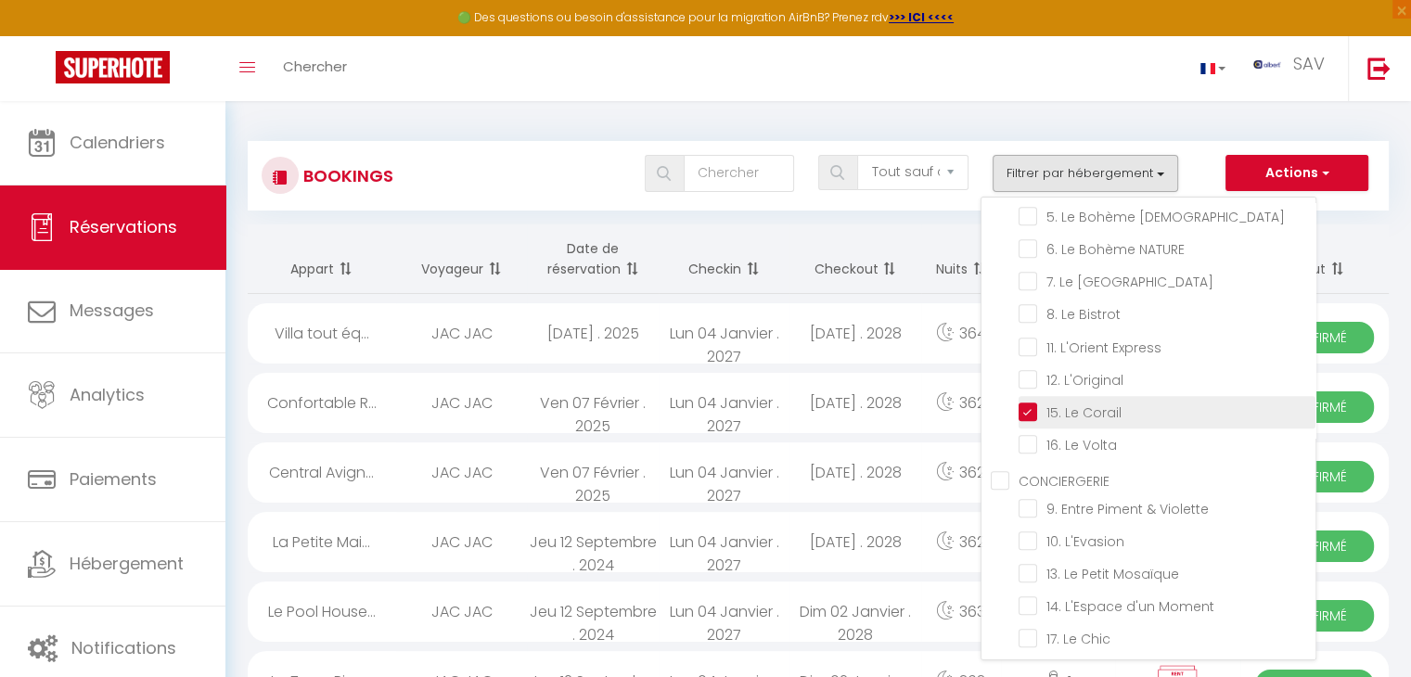
checkbox input "false"
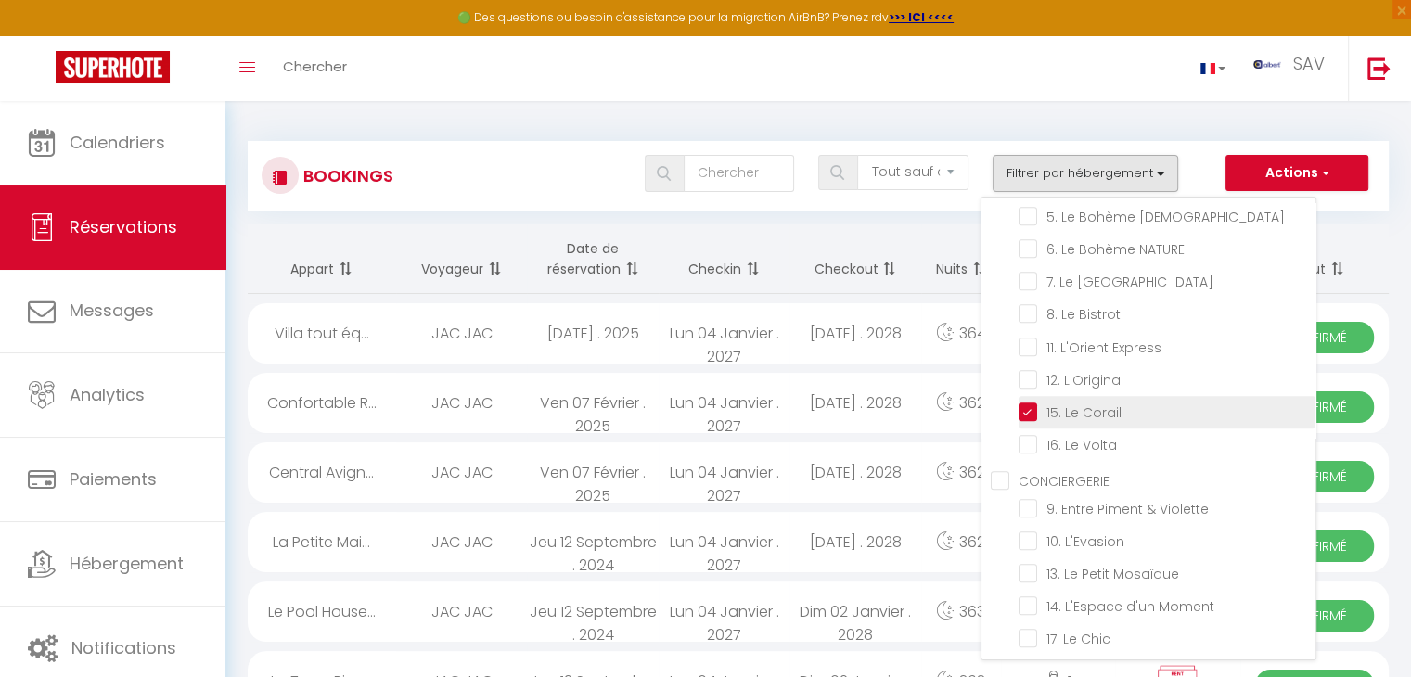
checkbox input "false"
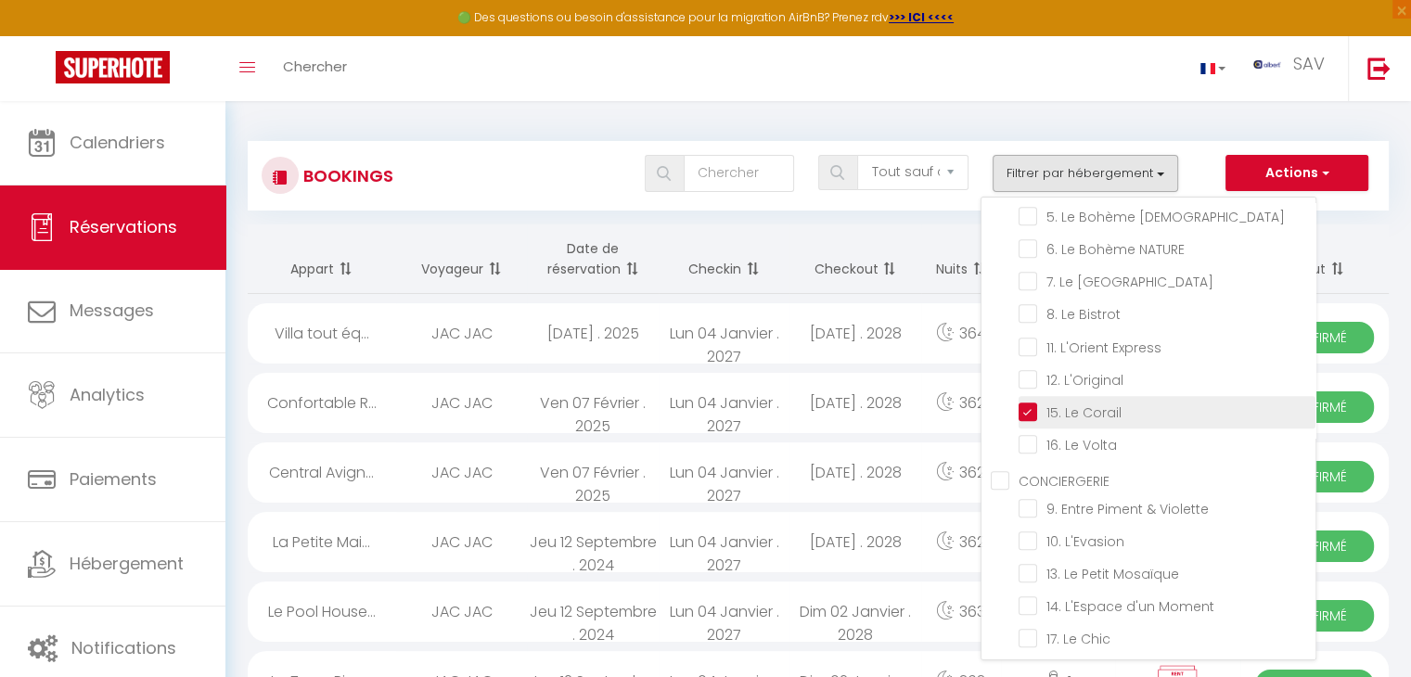
checkbox input "false"
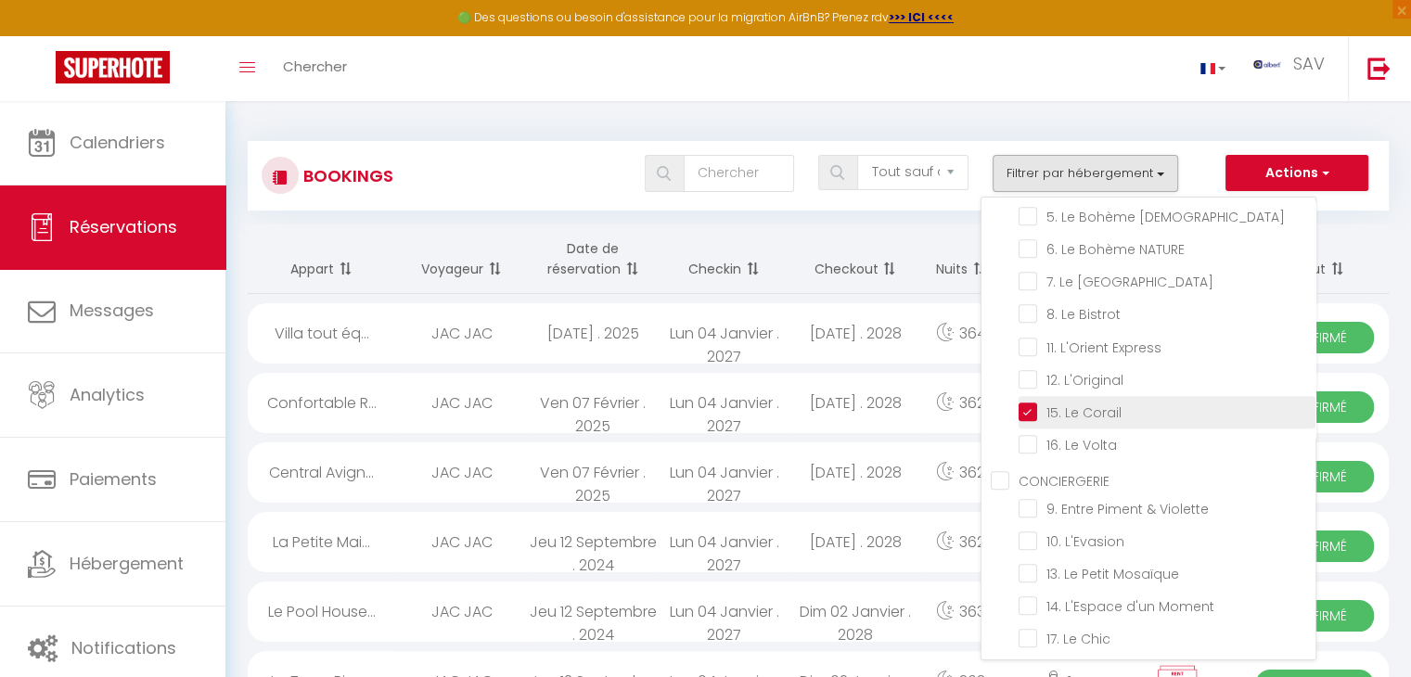
checkbox input "false"
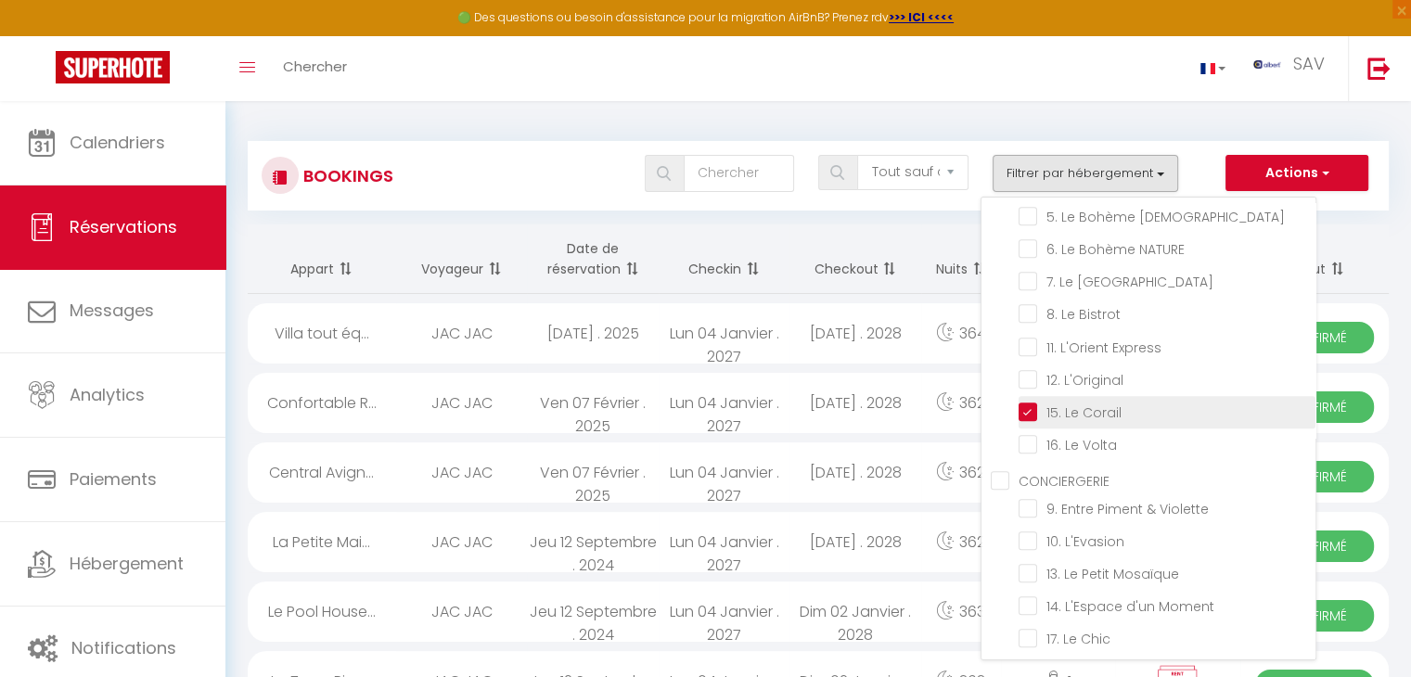
checkbox input "false"
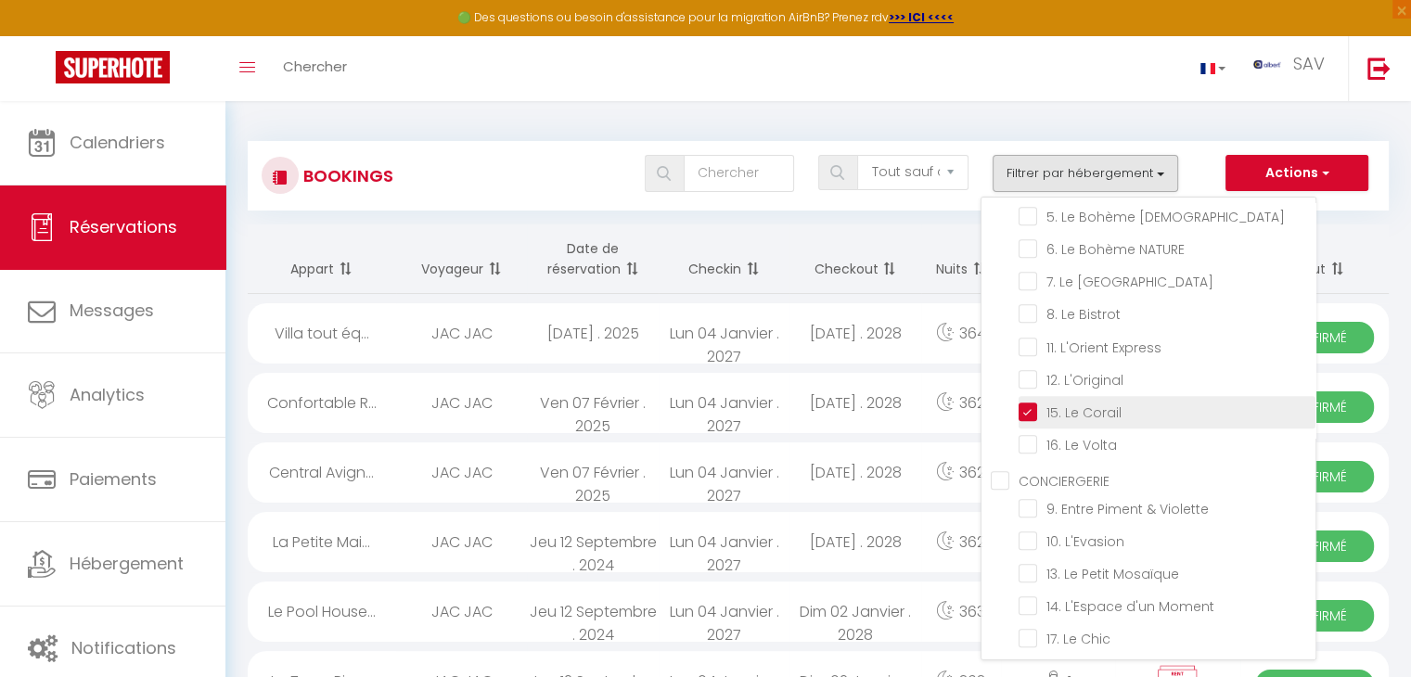
checkbox input "false"
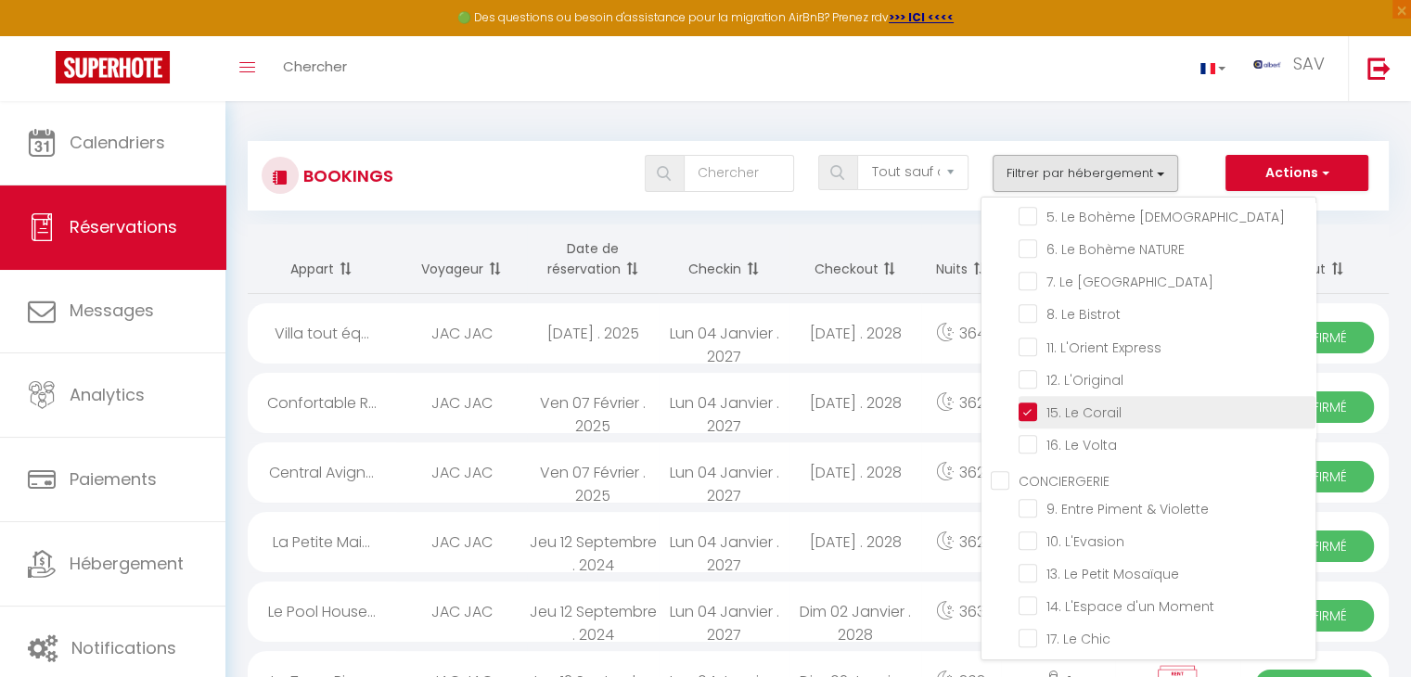
checkbox input "false"
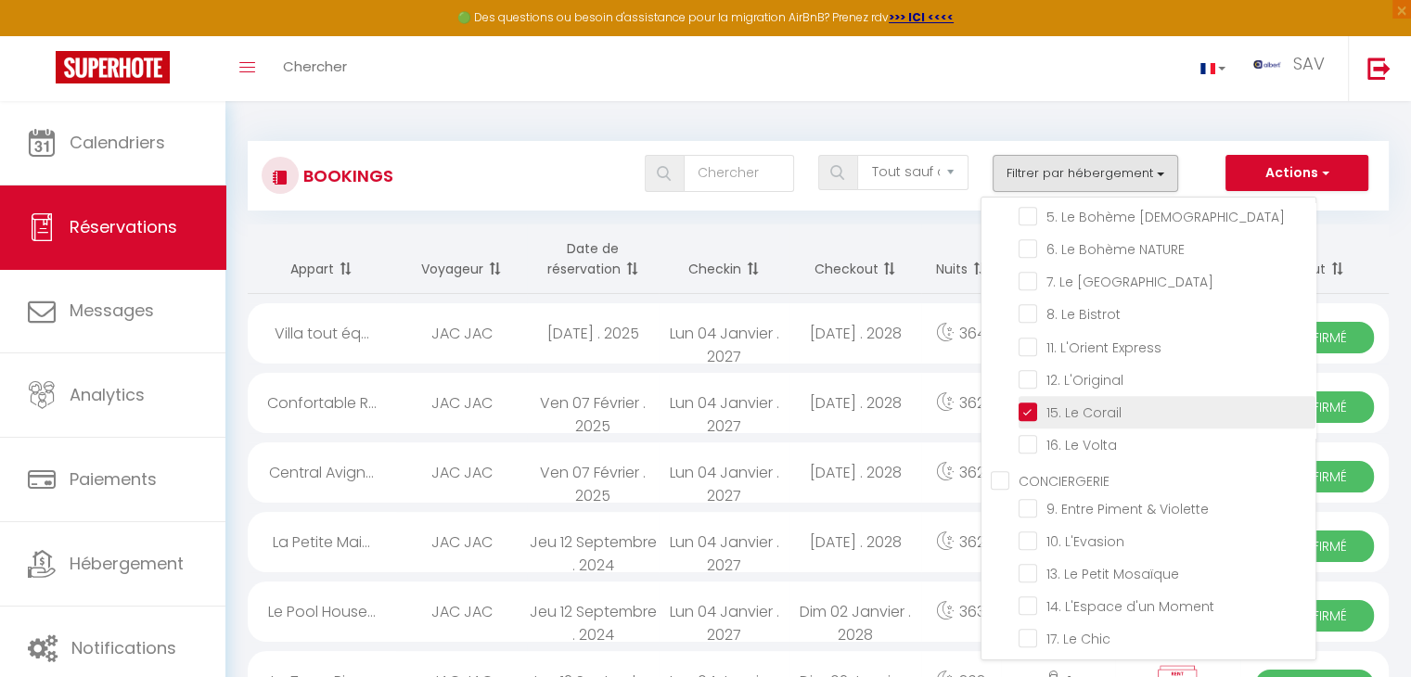
checkbox input "false"
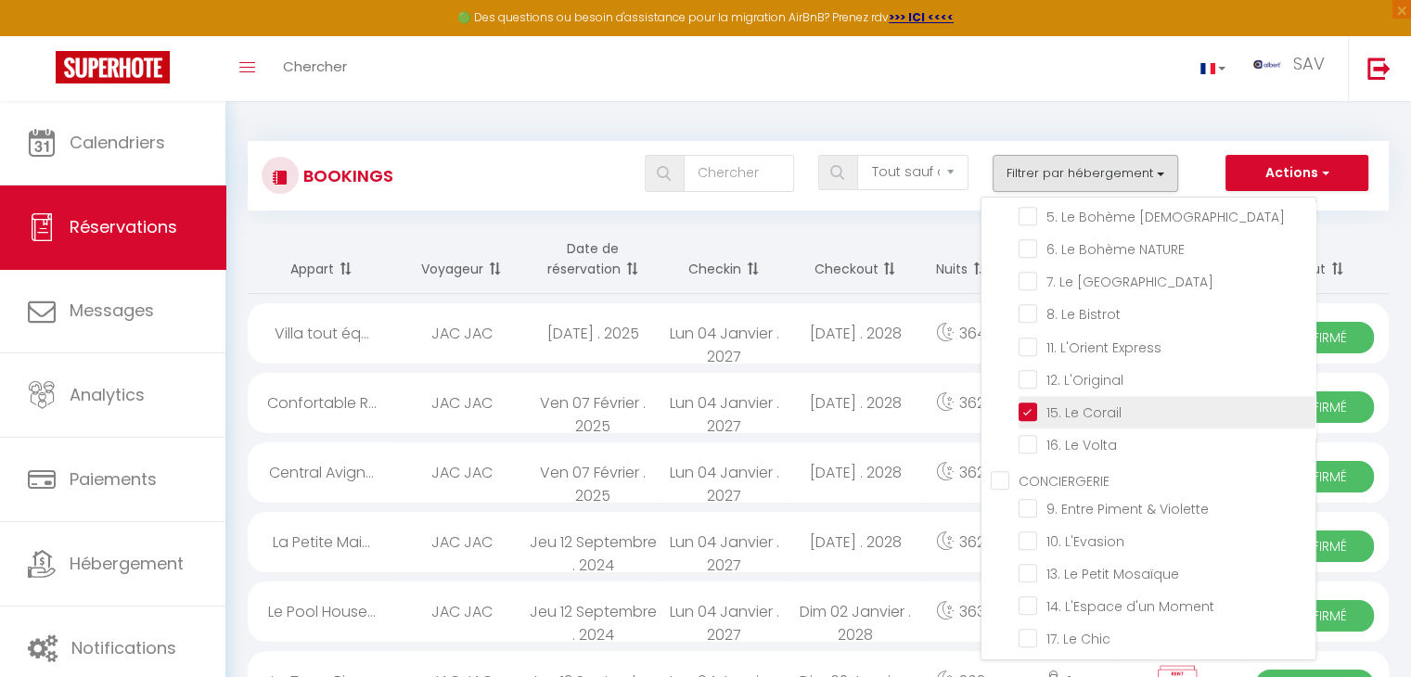
checkbox input "false"
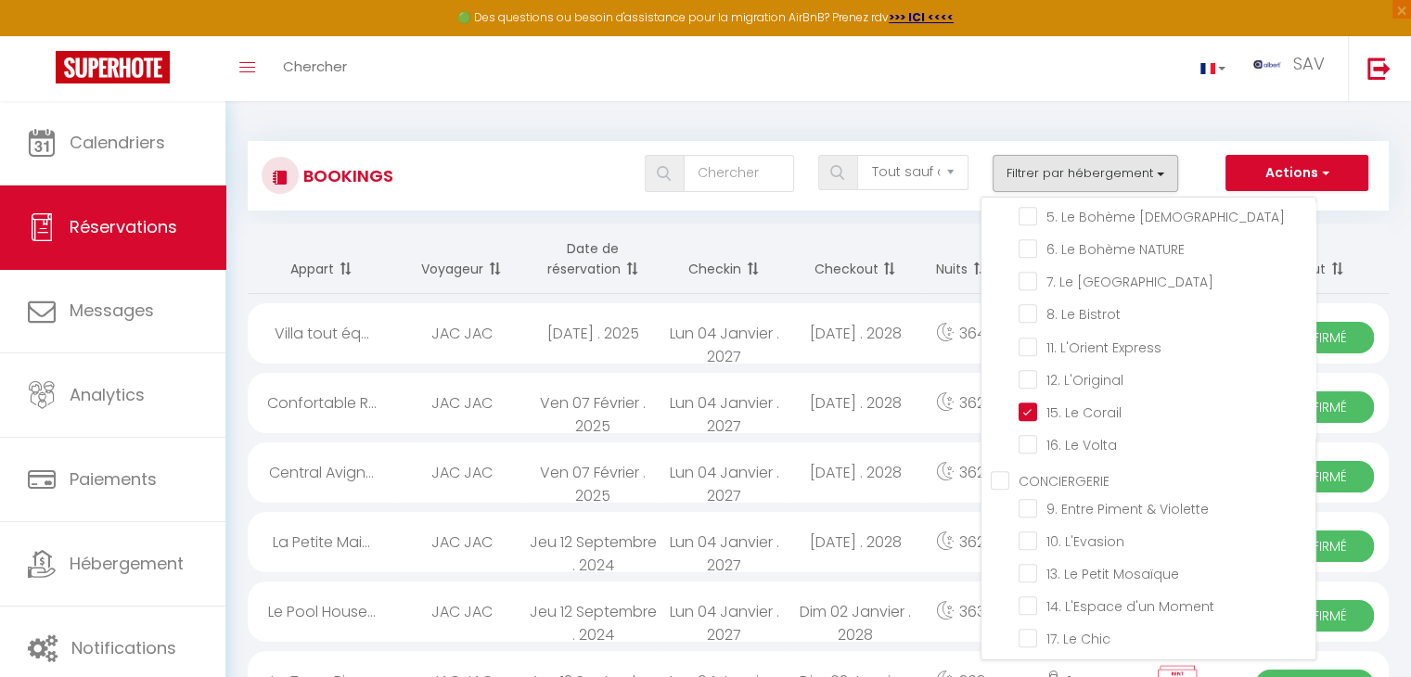
drag, startPoint x: 1398, startPoint y: 195, endPoint x: 1375, endPoint y: 221, distance: 34.8
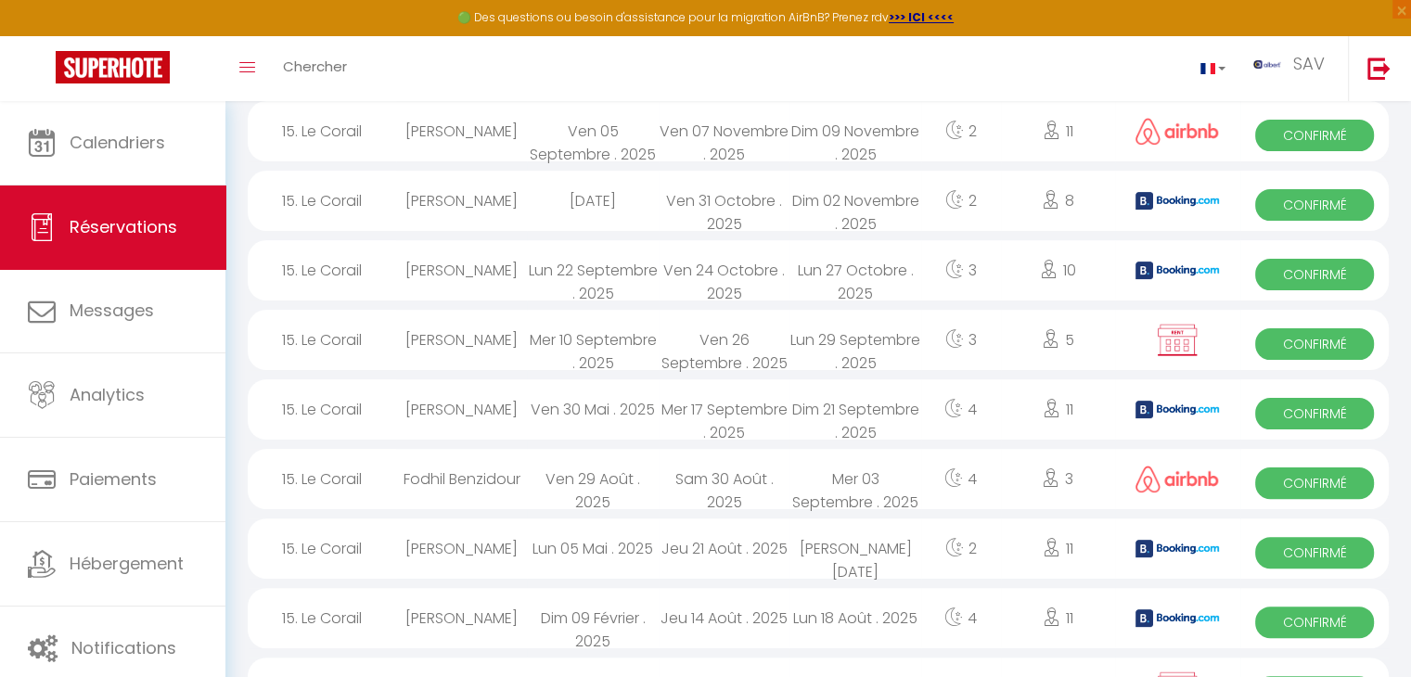
scroll to position [371, 0]
